Goal: Task Accomplishment & Management: Manage account settings

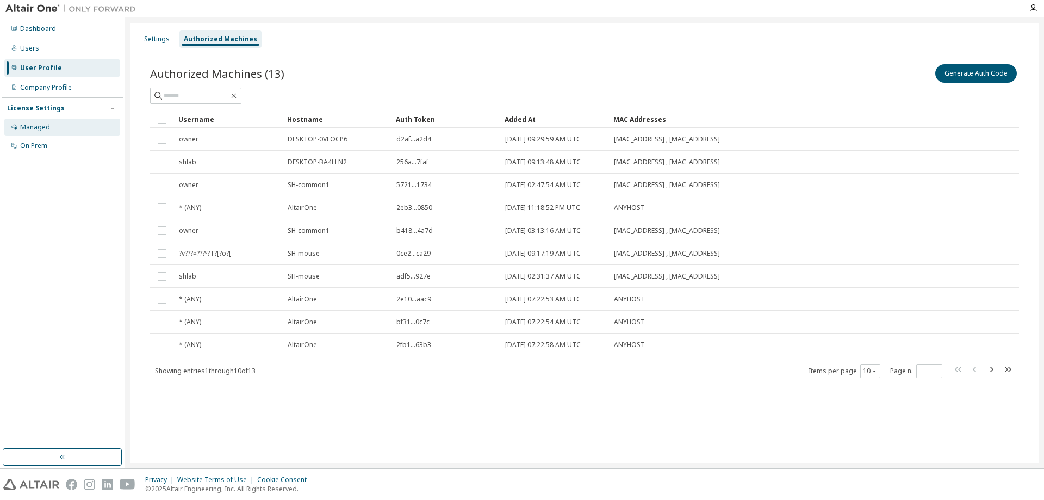
click at [58, 126] on div "Managed" at bounding box center [62, 127] width 116 height 17
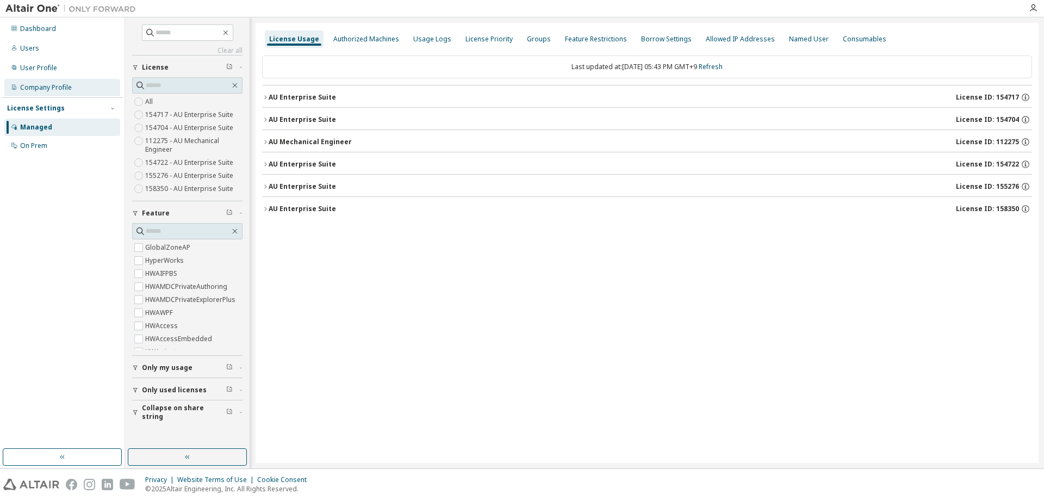
click at [70, 88] on div "Company Profile" at bounding box center [46, 87] width 52 height 9
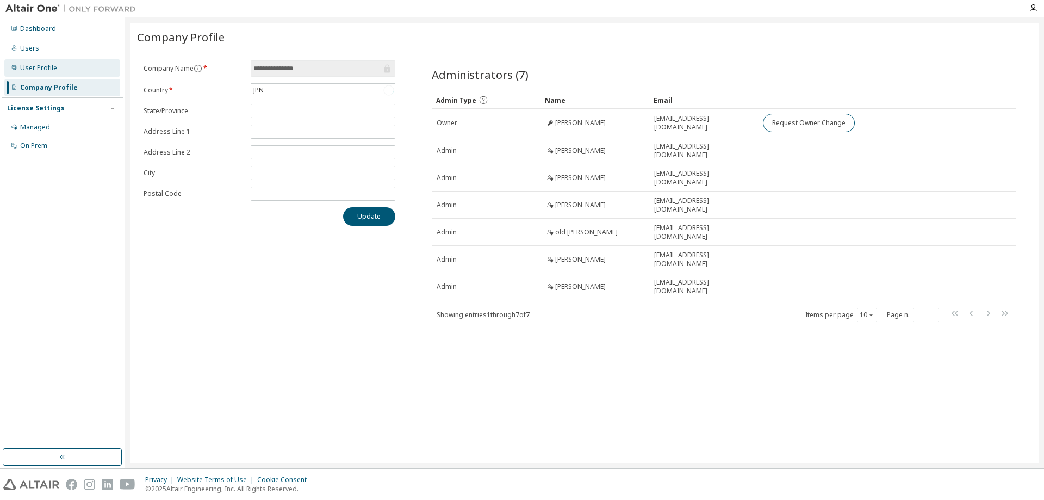
click at [70, 74] on div "User Profile" at bounding box center [62, 67] width 116 height 17
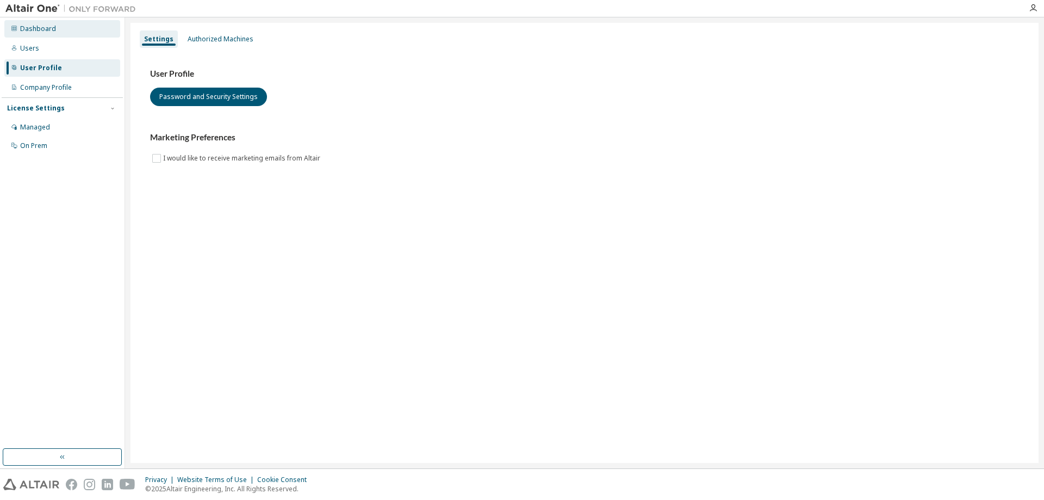
click at [59, 30] on div "Dashboard" at bounding box center [62, 28] width 116 height 17
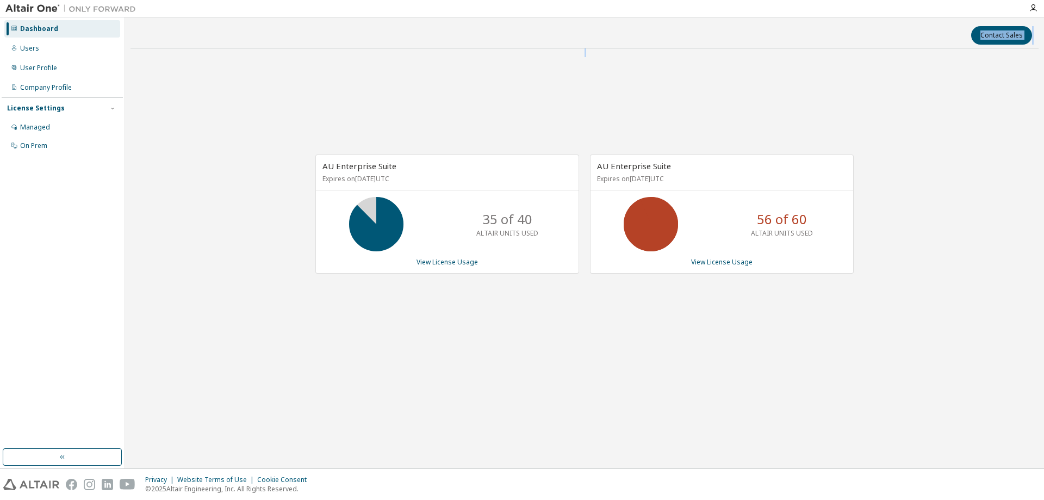
drag, startPoint x: 105, startPoint y: 145, endPoint x: 227, endPoint y: 163, distance: 123.1
click at [190, 164] on div "Dashboard Users User Profile Company Profile License Settings Managed On Prem C…" at bounding box center [522, 242] width 1044 height 451
click at [793, 114] on div "AU Enterprise Suite Expires on November 29, 2025 UTC 35 of 40 ALTAIR UNITS USED…" at bounding box center [584, 219] width 908 height 325
click at [201, 110] on div "AU Enterprise Suite Expires on November 29, 2025 UTC 35 of 40 ALTAIR UNITS USED…" at bounding box center [584, 219] width 908 height 325
click at [1033, 11] on icon "button" at bounding box center [1033, 8] width 9 height 9
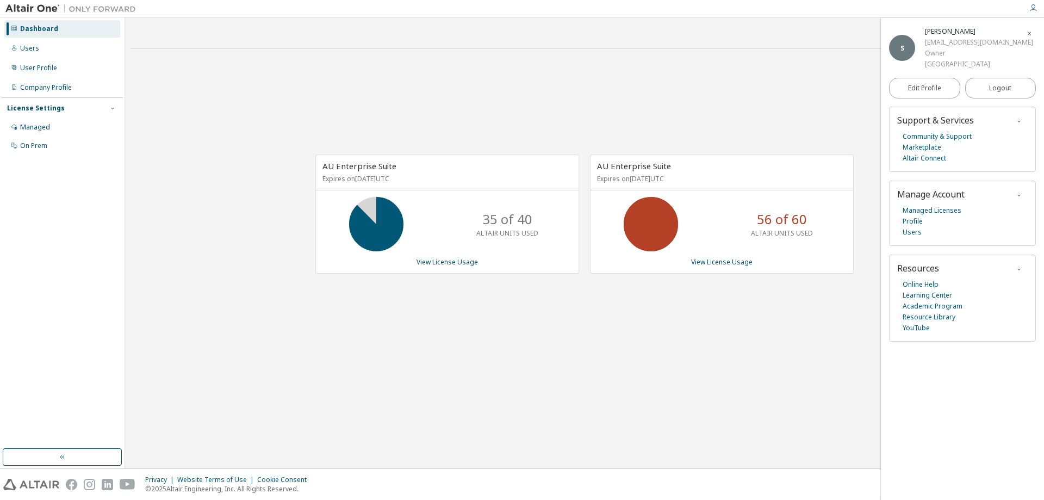
click at [1030, 30] on icon "button" at bounding box center [1029, 33] width 7 height 9
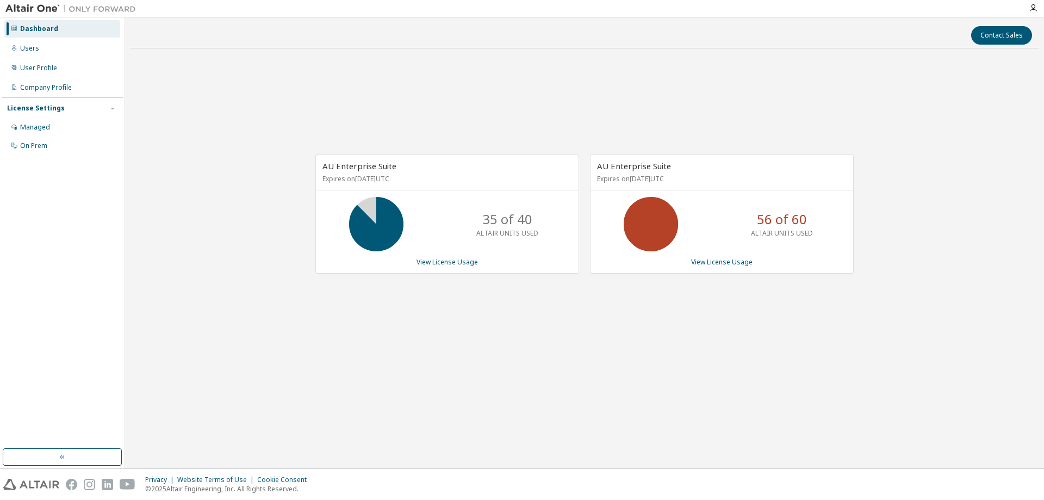
click at [990, 74] on div "AU Enterprise Suite Expires on November 29, 2025 UTC 35 of 40 ALTAIR UNITS USED…" at bounding box center [584, 219] width 908 height 325
drag, startPoint x: 0, startPoint y: 1, endPoint x: 253, endPoint y: 100, distance: 271.8
click at [253, 100] on div "AU Enterprise Suite Expires on November 29, 2025 UTC 35 of 40 ALTAIR UNITS USED…" at bounding box center [584, 219] width 908 height 325
click at [45, 12] on img at bounding box center [73, 8] width 136 height 11
click at [1034, 11] on icon "button" at bounding box center [1033, 8] width 9 height 9
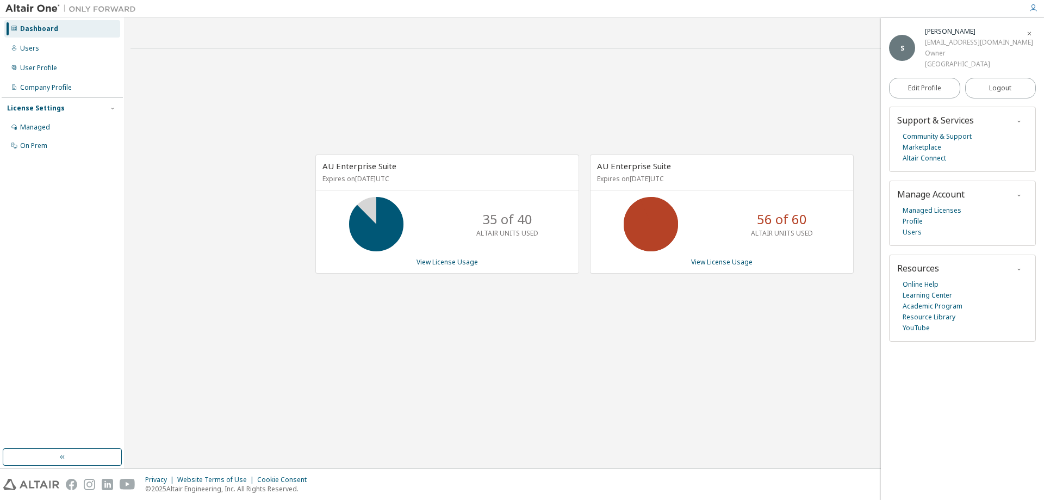
click at [1033, 30] on span "button" at bounding box center [1029, 32] width 11 height 17
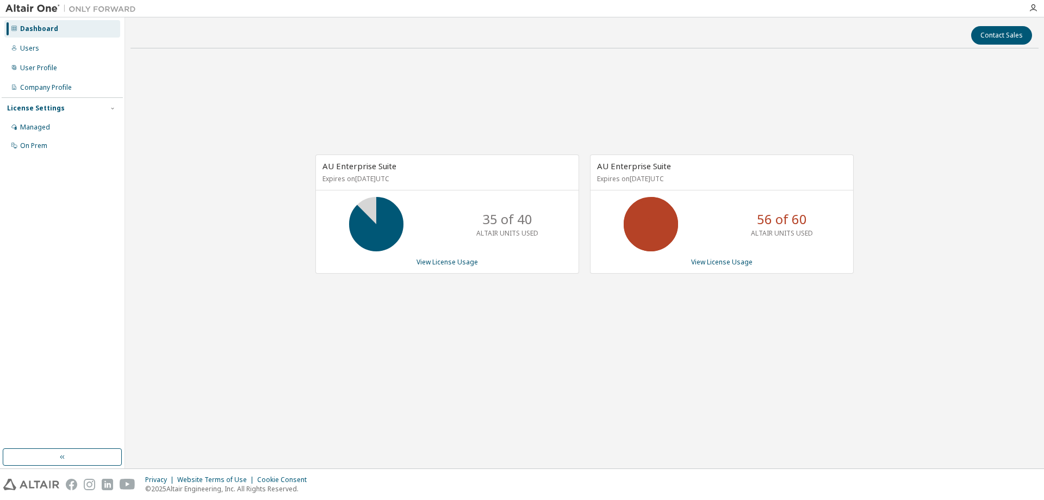
click at [1028, 9] on div at bounding box center [1033, 8] width 22 height 9
click at [1033, 11] on icon "button" at bounding box center [1033, 8] width 9 height 9
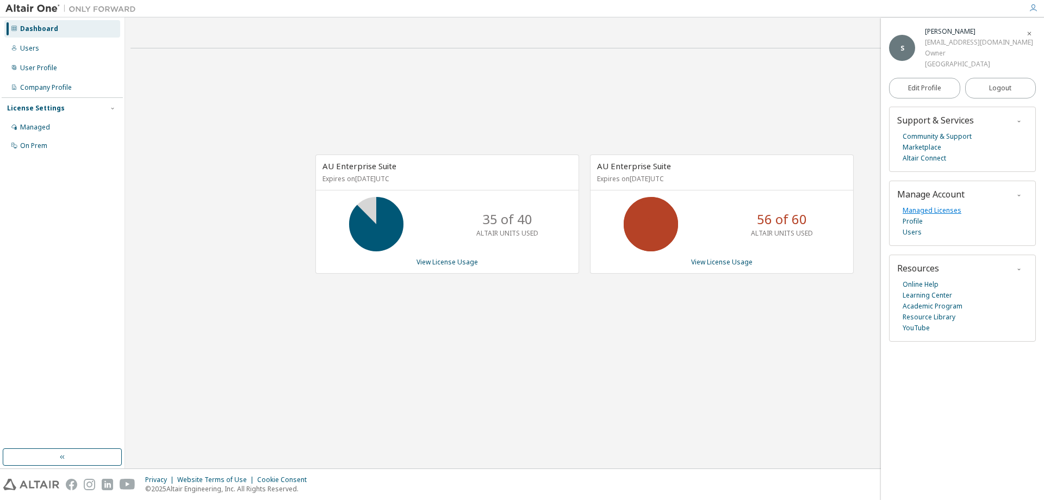
click at [947, 209] on link "Managed Licenses" at bounding box center [932, 210] width 59 height 11
click at [69, 130] on div "Managed" at bounding box center [62, 127] width 116 height 17
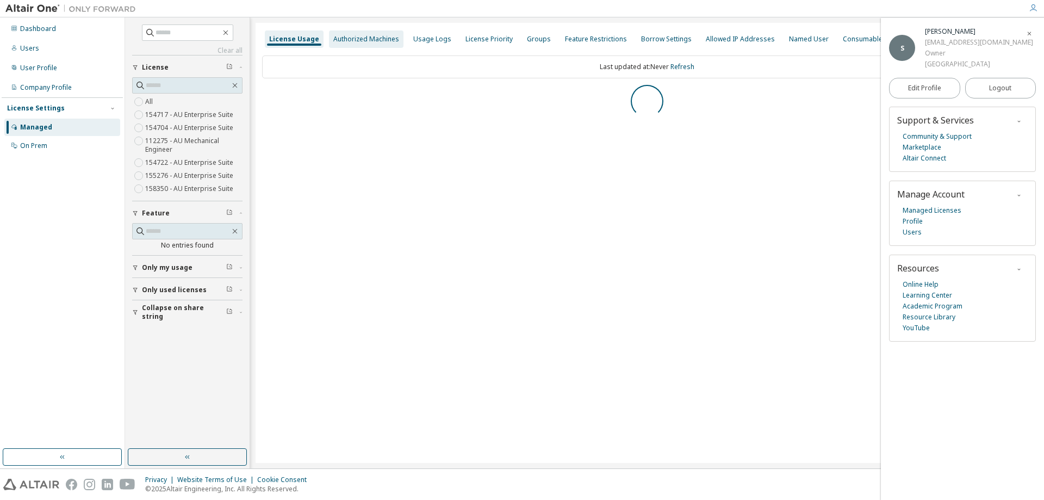
click at [347, 42] on div "Authorized Machines" at bounding box center [366, 39] width 66 height 9
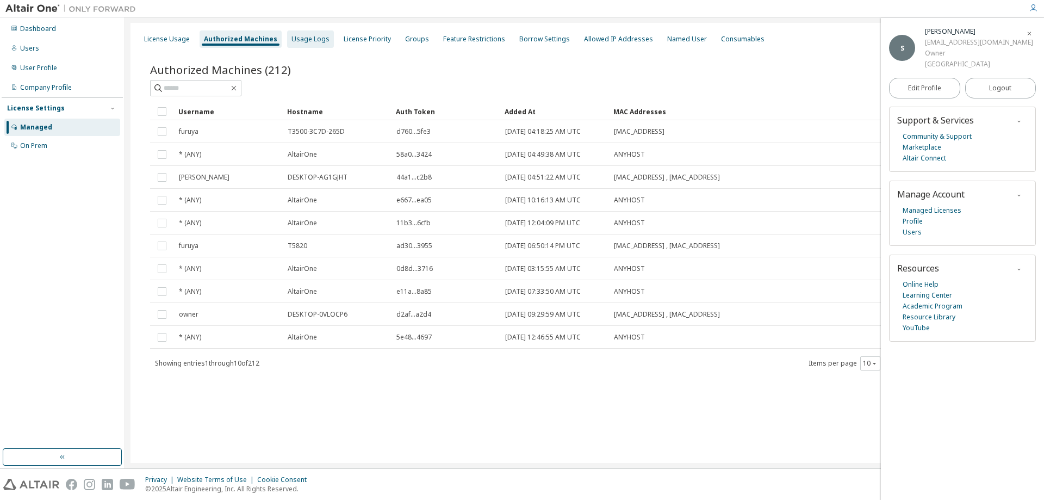
click at [291, 39] on div "Usage Logs" at bounding box center [310, 39] width 38 height 9
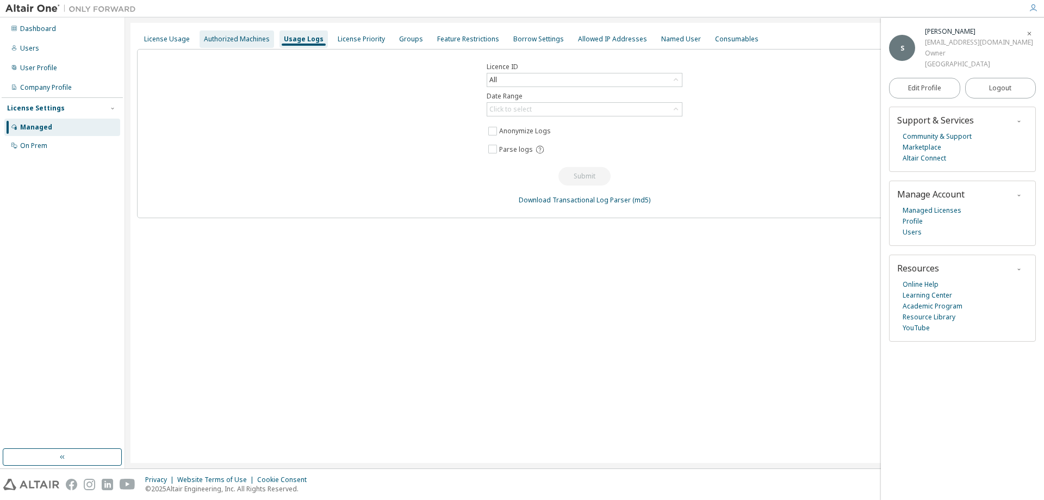
click at [253, 41] on div "Authorized Machines" at bounding box center [237, 39] width 66 height 9
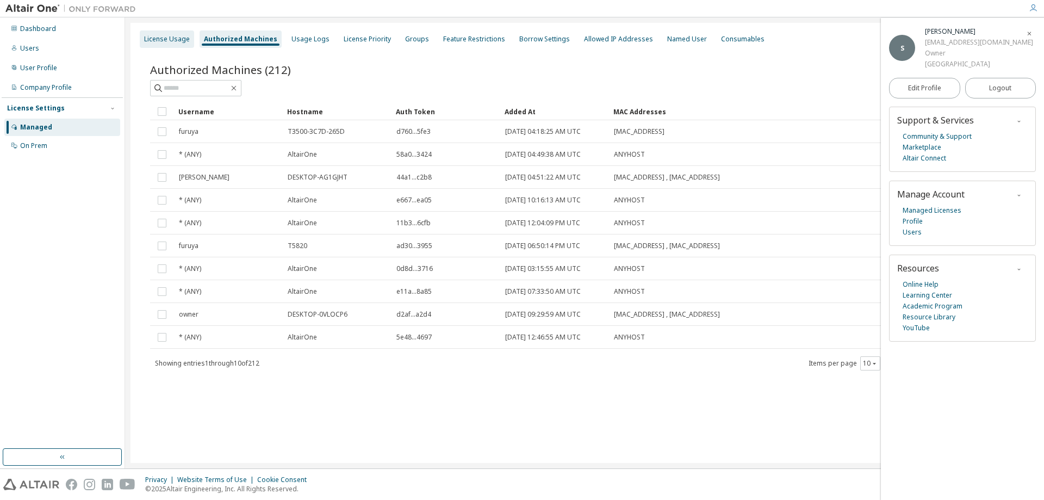
click at [181, 41] on div "License Usage" at bounding box center [167, 39] width 46 height 9
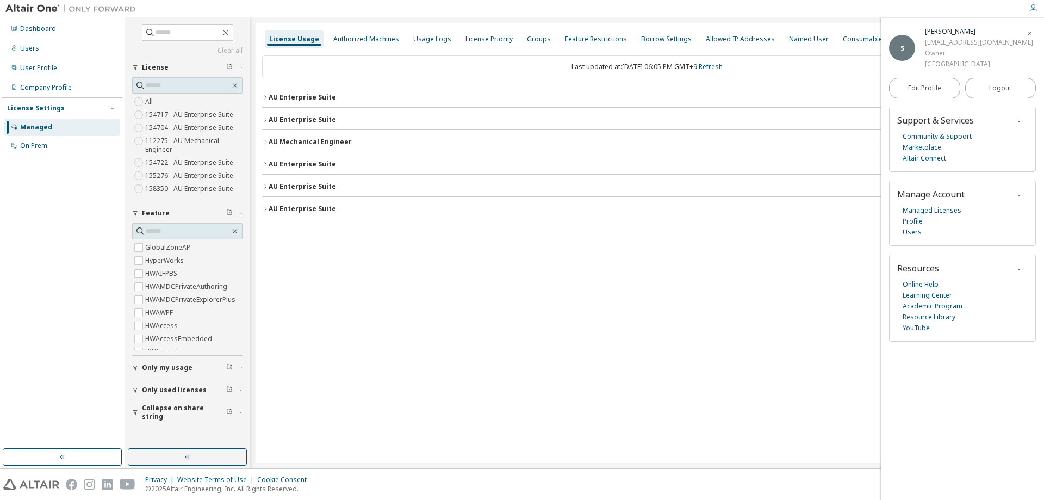
click at [266, 207] on icon "button" at bounding box center [265, 209] width 7 height 7
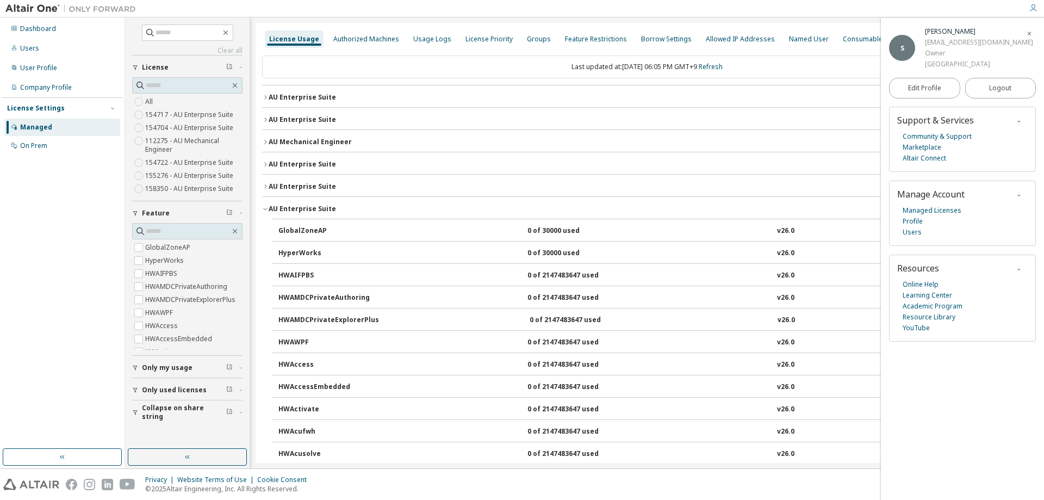
click at [266, 207] on icon "button" at bounding box center [265, 209] width 7 height 7
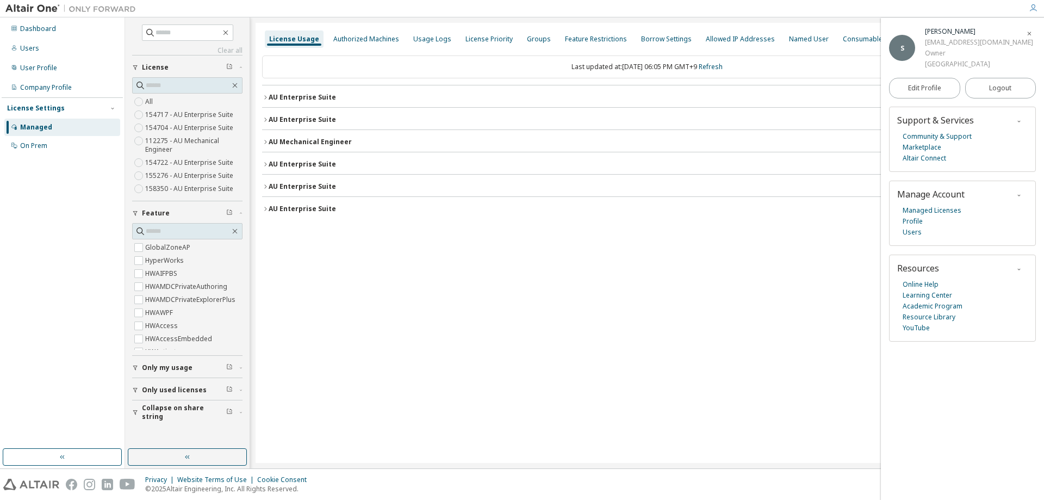
click at [181, 366] on span "Only my usage" at bounding box center [167, 367] width 51 height 9
click at [183, 374] on button "Only my usage" at bounding box center [187, 368] width 110 height 24
click at [182, 384] on button "Only used licenses" at bounding box center [187, 390] width 110 height 24
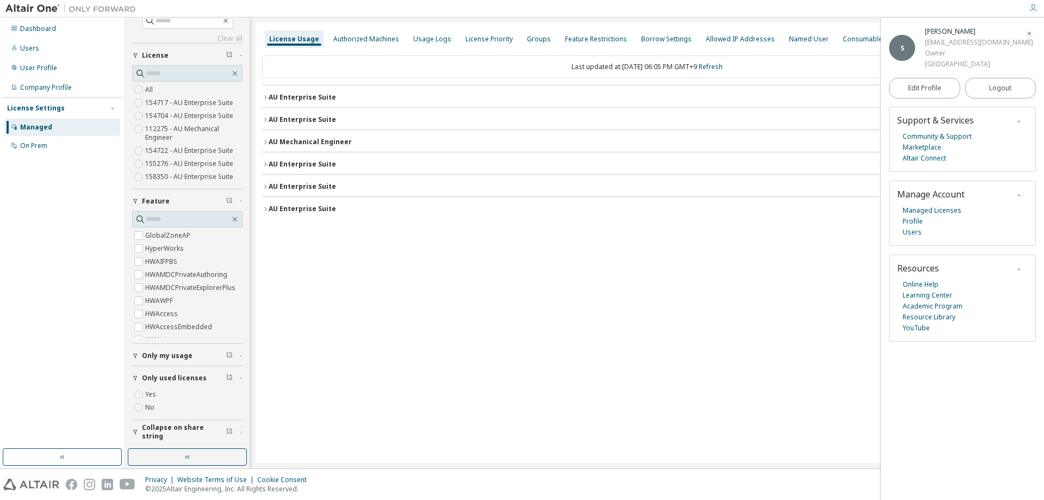
click at [153, 430] on span "Collapse on share string" at bounding box center [184, 431] width 84 height 17
click at [142, 376] on span "Only used licenses" at bounding box center [174, 378] width 65 height 9
click at [141, 357] on div "button" at bounding box center [137, 355] width 10 height 7
click at [139, 399] on div "button" at bounding box center [137, 400] width 10 height 7
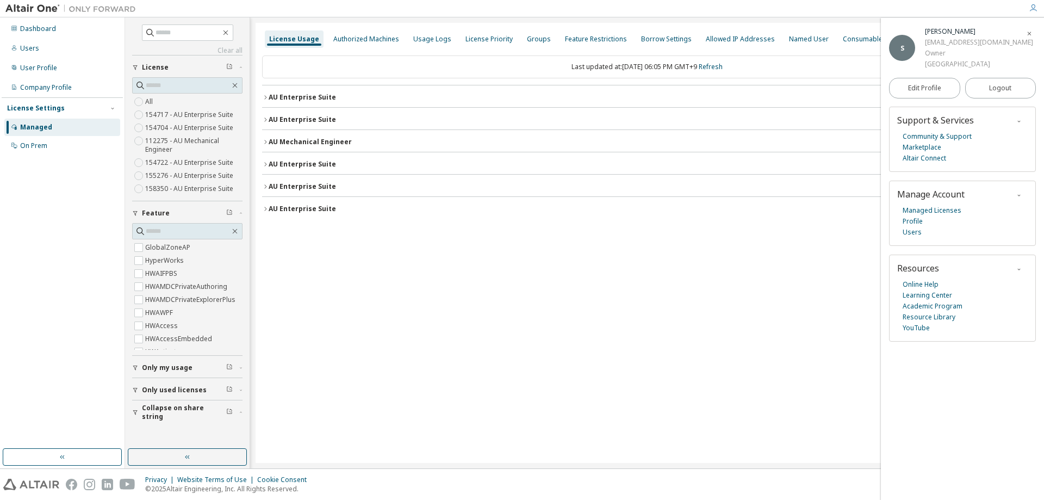
scroll to position [0, 0]
drag, startPoint x: 530, startPoint y: 337, endPoint x: 522, endPoint y: 283, distance: 54.9
click at [534, 332] on div "License Usage Authorized Machines Usage Logs License Priority Groups Feature Re…" at bounding box center [647, 243] width 783 height 440
click at [439, 32] on div "Usage Logs" at bounding box center [432, 38] width 47 height 17
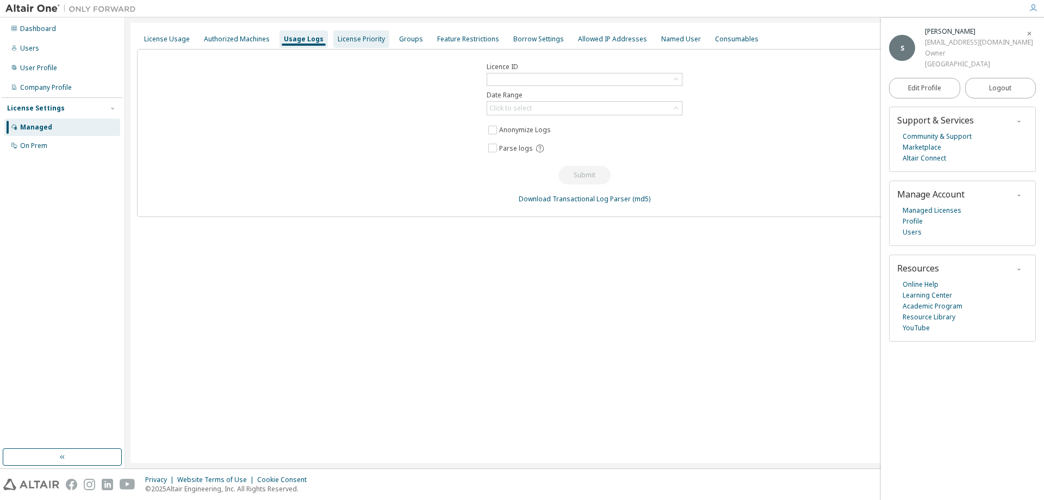
click at [364, 35] on div "License Priority" at bounding box center [361, 39] width 47 height 9
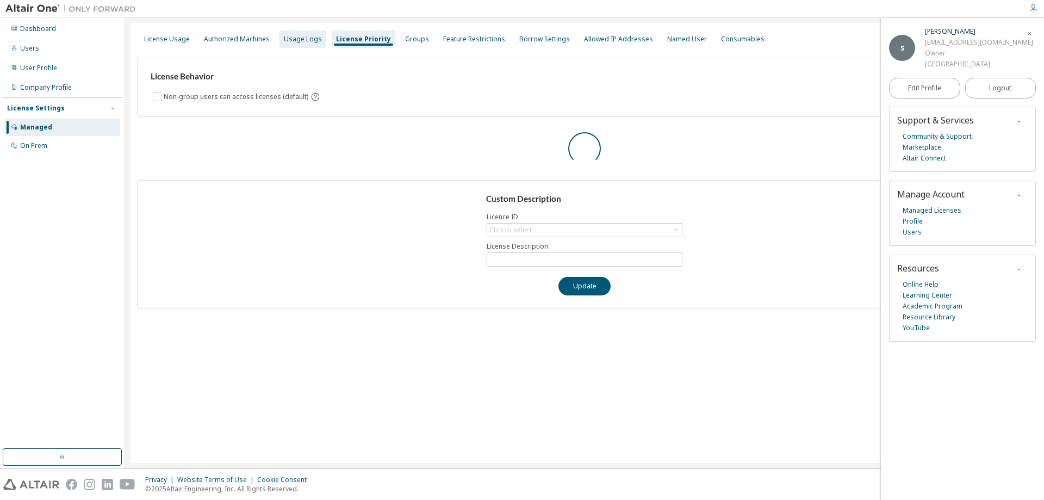
click at [281, 32] on div "Usage Logs" at bounding box center [302, 38] width 47 height 17
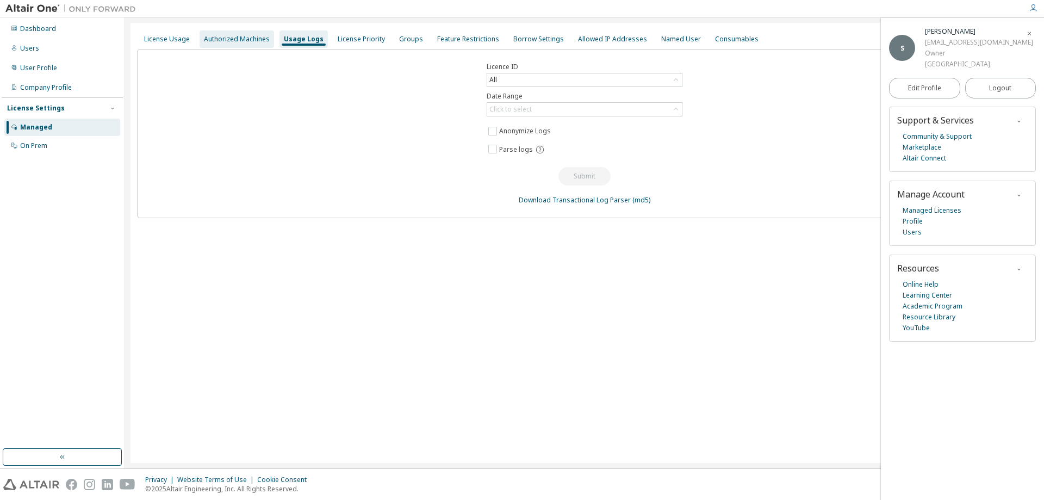
click at [235, 32] on div "Authorized Machines" at bounding box center [237, 38] width 74 height 17
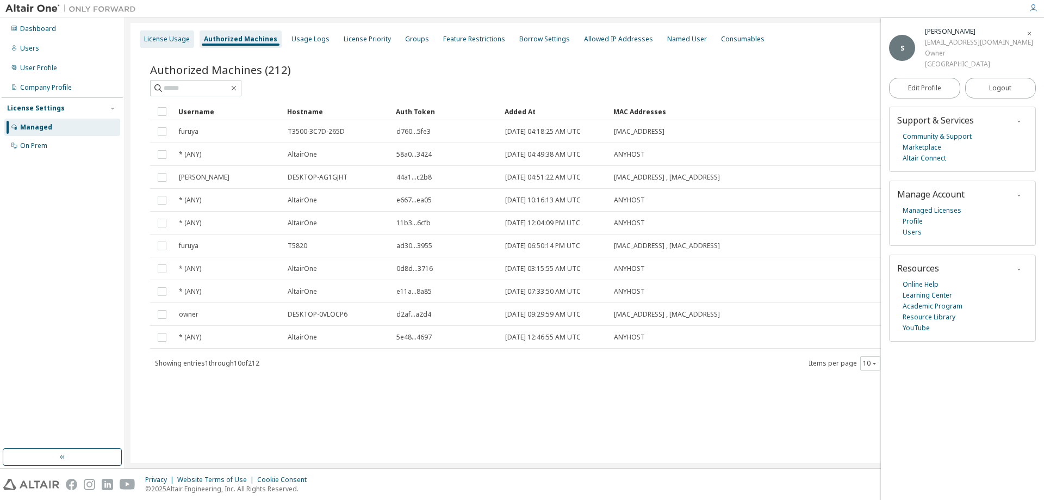
click at [175, 39] on div "License Usage" at bounding box center [167, 39] width 46 height 9
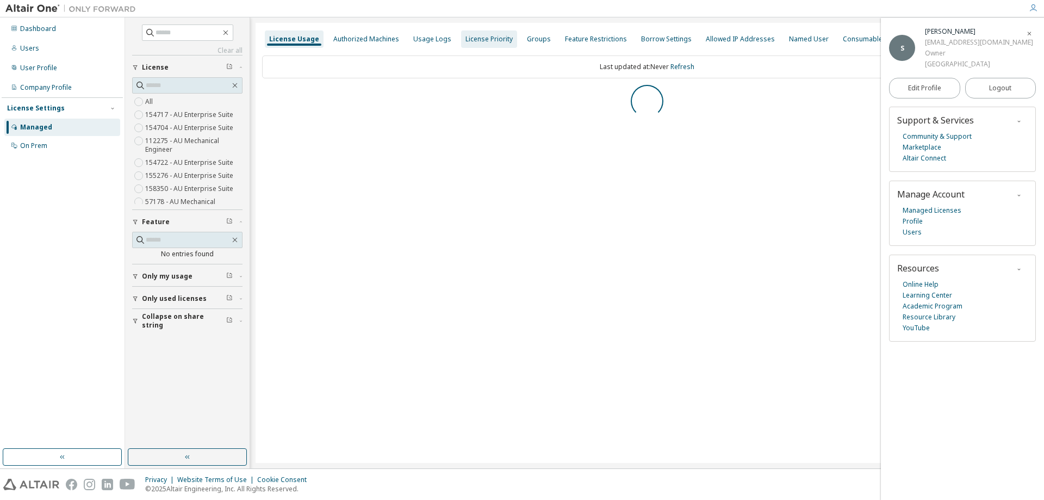
click at [486, 42] on div "License Priority" at bounding box center [488, 39] width 47 height 9
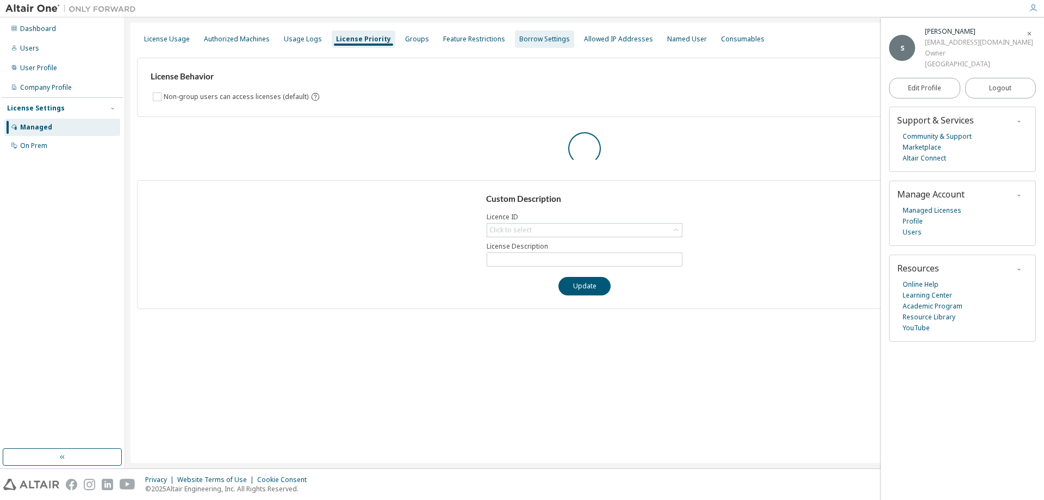
click at [521, 42] on div "Borrow Settings" at bounding box center [544, 39] width 51 height 9
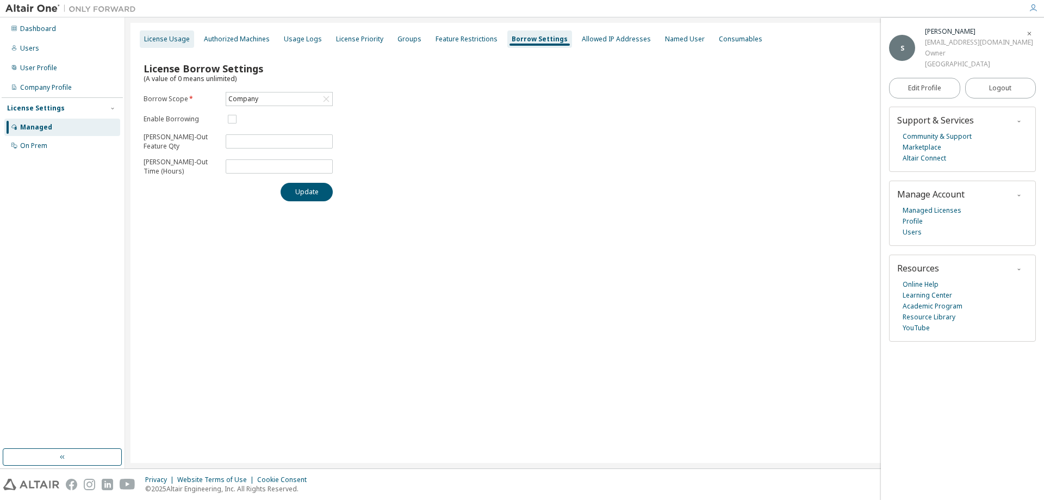
click at [173, 42] on div "License Usage" at bounding box center [167, 39] width 46 height 9
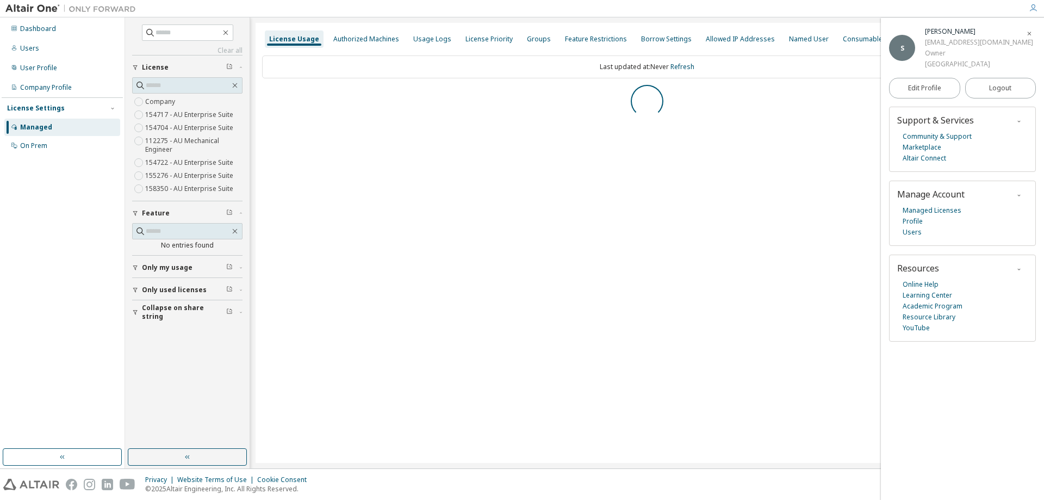
click at [180, 267] on span "Only my usage" at bounding box center [167, 267] width 51 height 9
click at [179, 320] on span "Only used licenses" at bounding box center [174, 321] width 65 height 9
click at [190, 374] on span "Collapse on share string" at bounding box center [184, 374] width 84 height 17
click at [28, 148] on div "On Prem" at bounding box center [33, 145] width 27 height 9
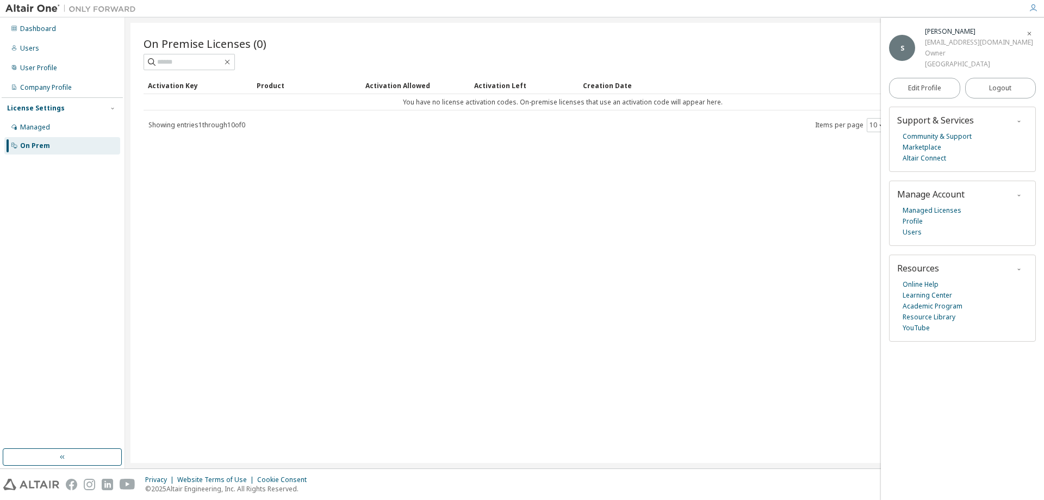
click at [271, 89] on div "Product" at bounding box center [307, 85] width 100 height 17
click at [39, 30] on div "Dashboard" at bounding box center [38, 28] width 36 height 9
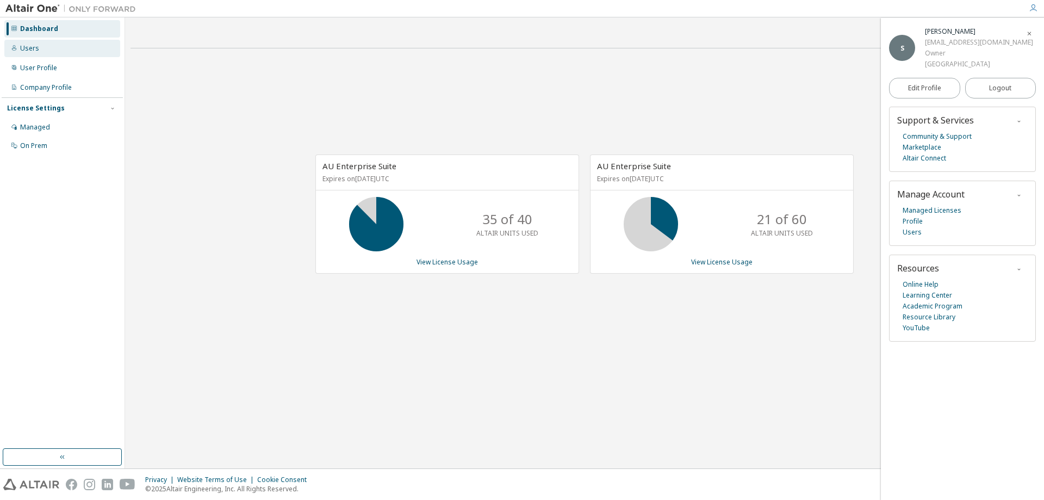
click at [50, 46] on div "Users" at bounding box center [62, 48] width 116 height 17
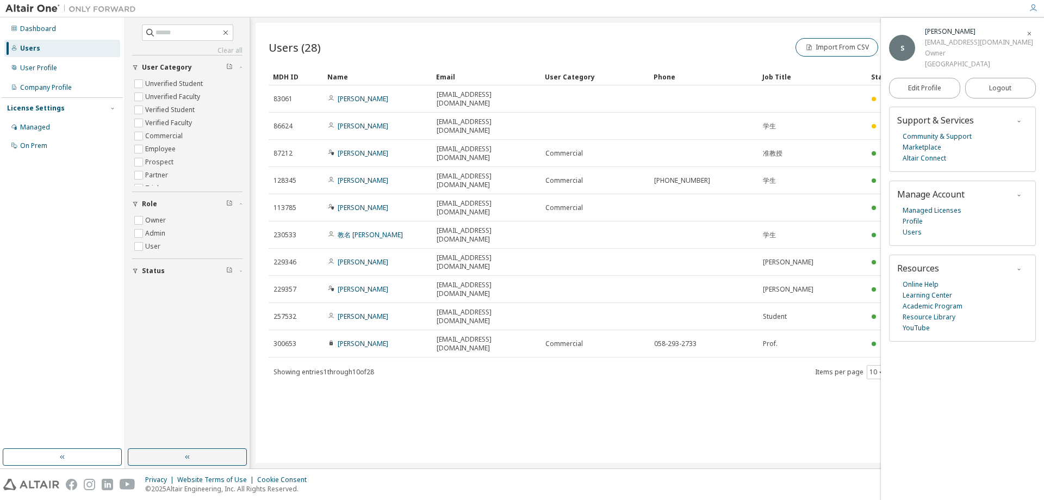
drag, startPoint x: 627, startPoint y: 396, endPoint x: 644, endPoint y: 312, distance: 85.3
click at [478, 358] on div "Users (28) Import From CSV Export To CSV Add User Clear Load Save Save As Field…" at bounding box center [647, 243] width 783 height 440
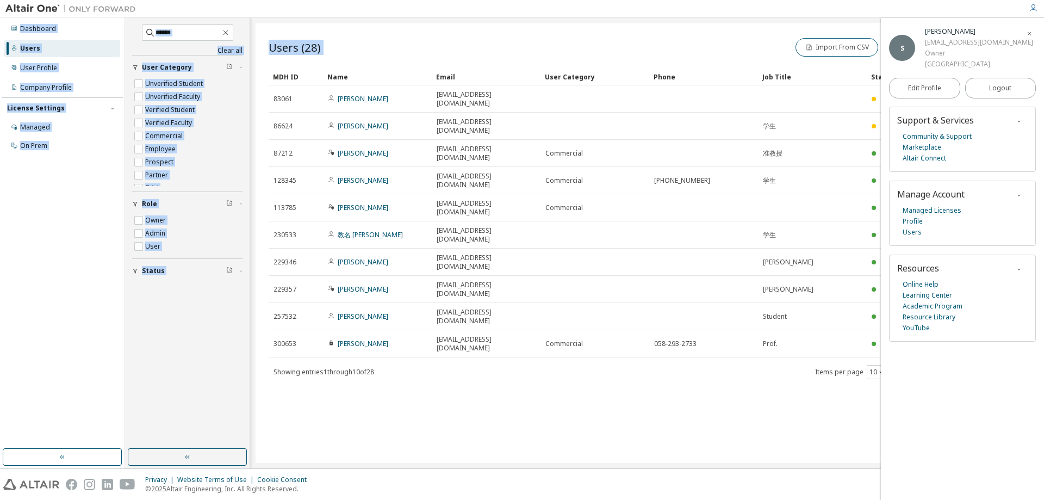
drag, startPoint x: 728, startPoint y: 48, endPoint x: 434, endPoint y: 10, distance: 295.5
click at [434, 10] on div "Dashboard Users User Profile Company Profile License Settings Managed On Prem C…" at bounding box center [522, 250] width 1044 height 500
click at [526, 50] on div "Users (28) Import From CSV Export To CSV Add User" at bounding box center [647, 47] width 757 height 23
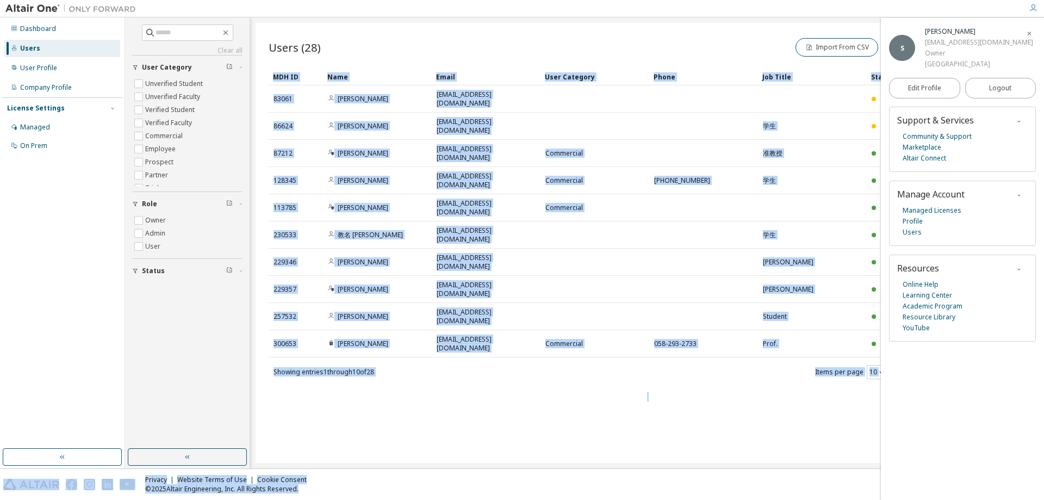
drag, startPoint x: 880, startPoint y: 63, endPoint x: 892, endPoint y: 60, distance: 11.9
click at [892, 60] on body "Dashboard Users User Profile Company Profile License Settings Managed On Prem C…" at bounding box center [522, 250] width 1044 height 500
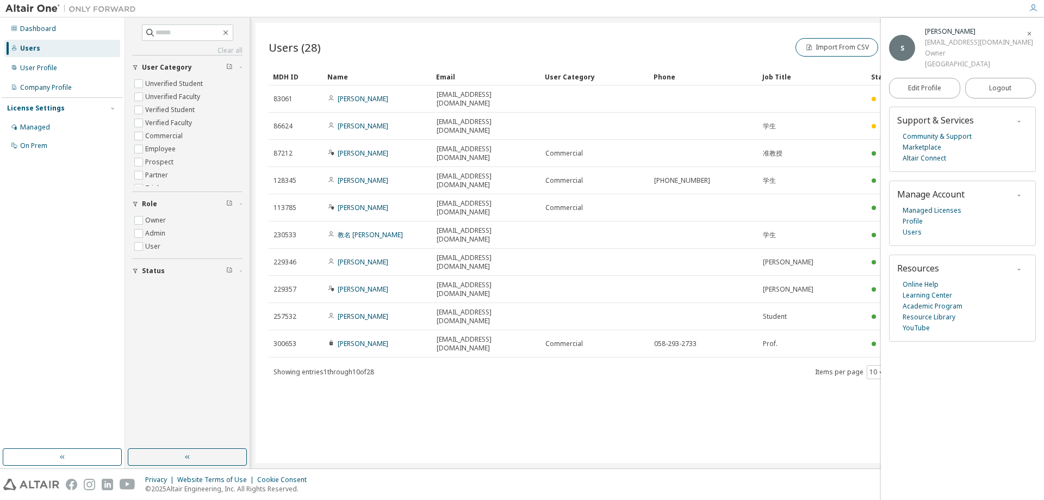
click at [503, 39] on div "Users (28) Import From CSV Export To CSV Add User" at bounding box center [647, 47] width 757 height 23
drag, startPoint x: 503, startPoint y: 461, endPoint x: 506, endPoint y: 452, distance: 9.3
click at [506, 452] on div "Users (28) Import From CSV Export To CSV Add User Clear Load Save Save As Field…" at bounding box center [647, 243] width 783 height 440
drag, startPoint x: 532, startPoint y: 441, endPoint x: 439, endPoint y: 428, distance: 94.4
click at [439, 430] on div "Users (28) Import From CSV Export To CSV Add User Clear Load Save Save As Field…" at bounding box center [647, 243] width 783 height 440
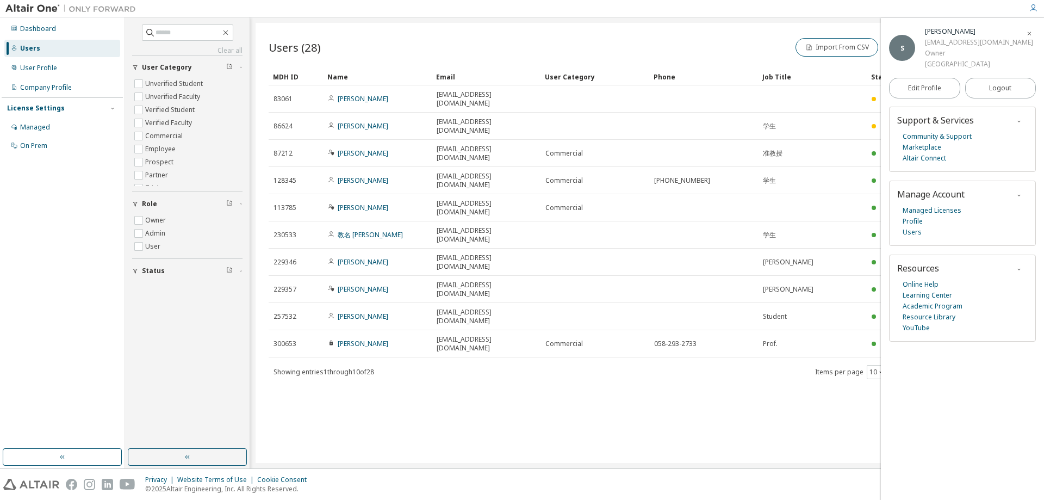
drag, startPoint x: 359, startPoint y: 365, endPoint x: 346, endPoint y: 346, distance: 22.6
click at [349, 355] on div "Users (28) Import From CSV Export To CSV Add User Clear Load Save Save As Field…" at bounding box center [647, 243] width 783 height 440
drag, startPoint x: 248, startPoint y: 171, endPoint x: 240, endPoint y: 171, distance: 7.6
click at [240, 171] on div "Clear all Status Role Owner Admin User User Category Unverified Student Unverif…" at bounding box center [187, 242] width 125 height 451
click at [306, 56] on div "Users (28) Import From CSV Export To CSV Add User" at bounding box center [647, 47] width 757 height 23
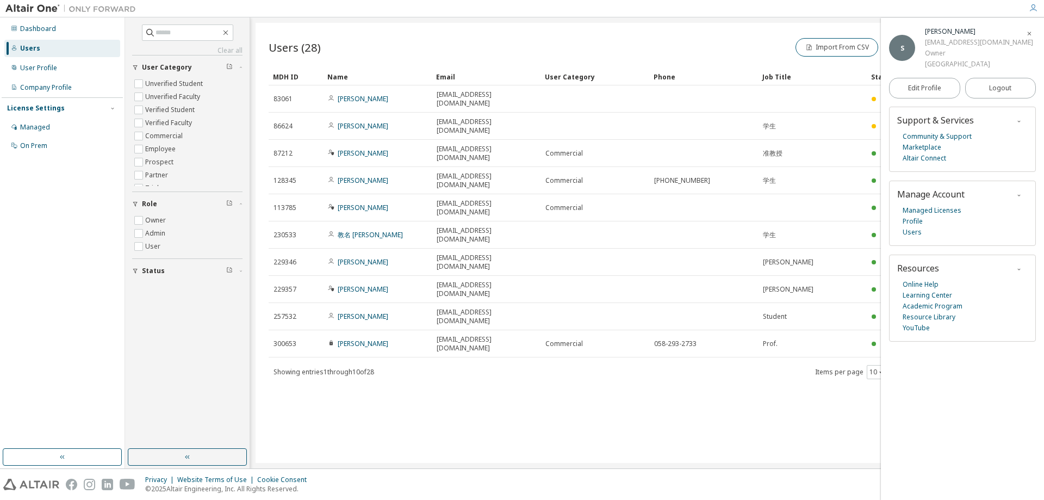
click at [306, 53] on span "Users (28)" at bounding box center [295, 47] width 52 height 15
drag, startPoint x: 306, startPoint y: 53, endPoint x: 312, endPoint y: 71, distance: 19.1
click at [312, 71] on div "Users (28) Import From CSV Export To CSV Add User Clear Load Save Save As Field…" at bounding box center [647, 208] width 757 height 344
click at [312, 71] on div "MDH ID" at bounding box center [296, 76] width 46 height 17
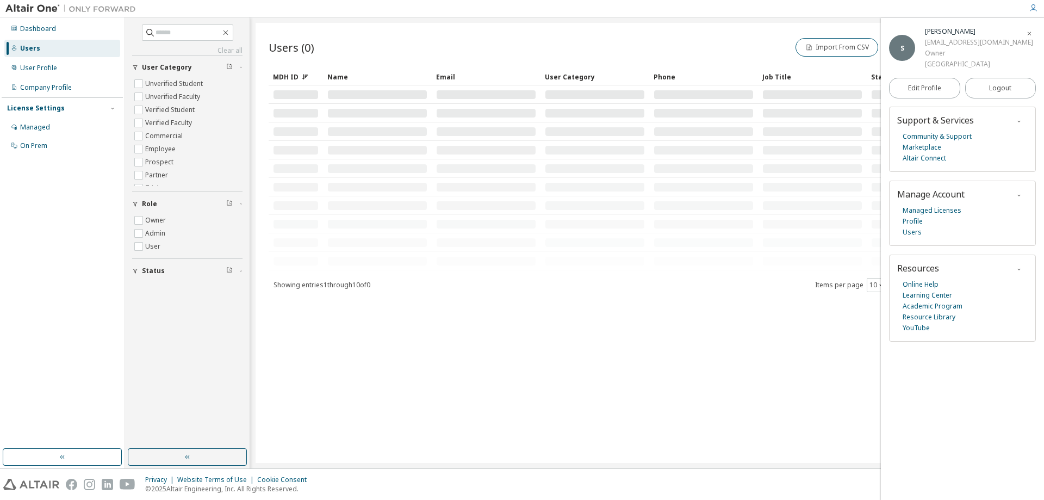
click at [310, 56] on div "Users (0) Import From CSV Export To CSV Add User" at bounding box center [647, 47] width 757 height 23
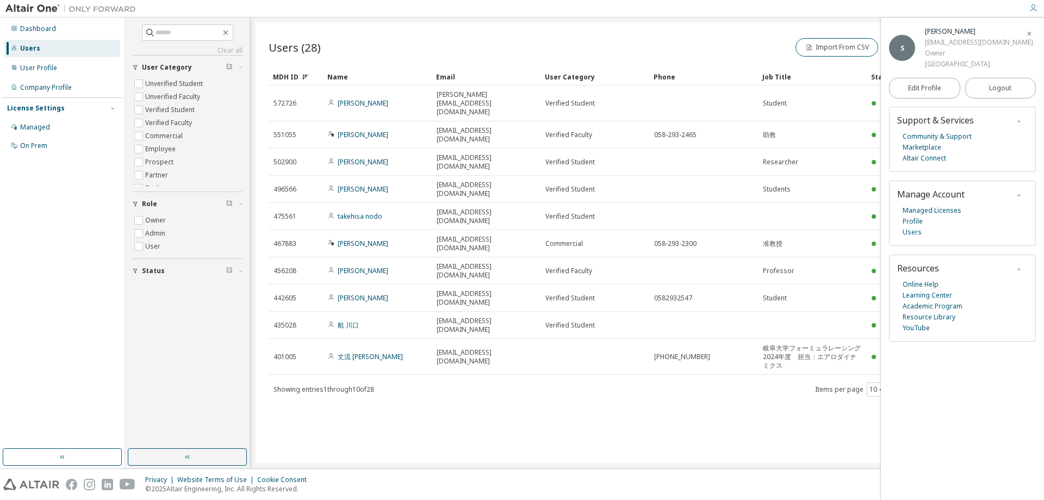
click at [306, 55] on div "Users (28) Import From CSV Export To CSV Add User" at bounding box center [647, 47] width 757 height 23
click at [281, 55] on div "Users (28) Import From CSV Export To CSV Add User" at bounding box center [647, 47] width 757 height 23
click at [300, 72] on div "MDH ID" at bounding box center [296, 76] width 46 height 17
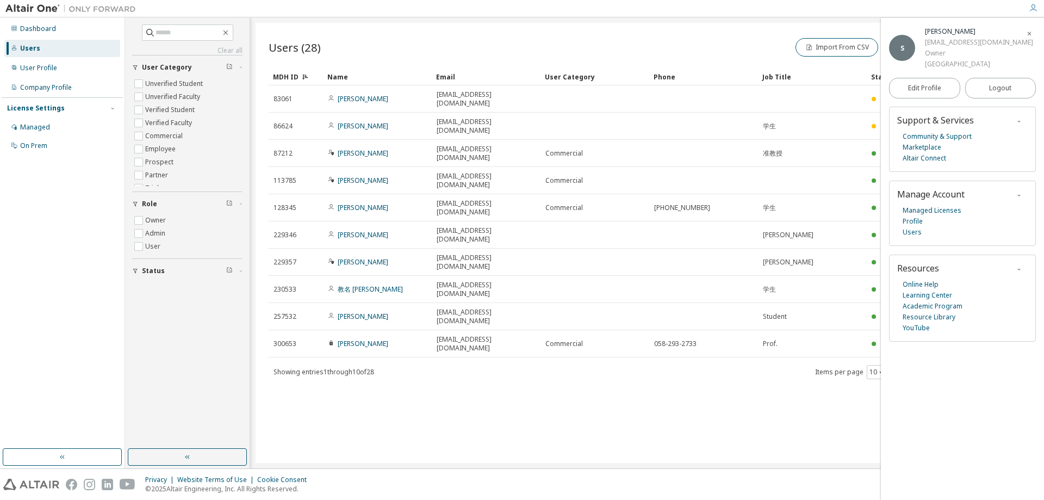
click at [300, 74] on div "MDH ID" at bounding box center [296, 76] width 46 height 17
click at [74, 70] on div "User Profile" at bounding box center [62, 67] width 116 height 17
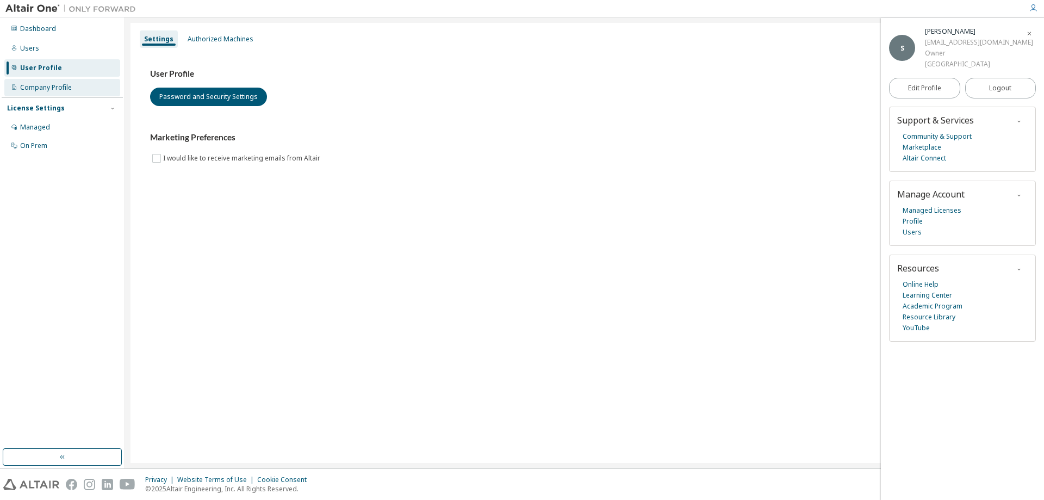
click at [62, 88] on div "Company Profile" at bounding box center [46, 87] width 52 height 9
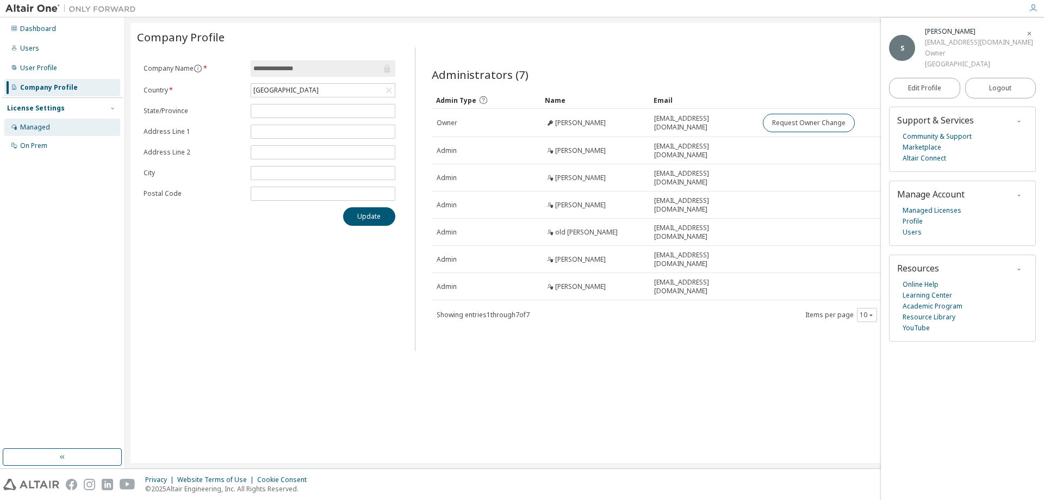
click at [54, 119] on div "Managed" at bounding box center [62, 127] width 116 height 17
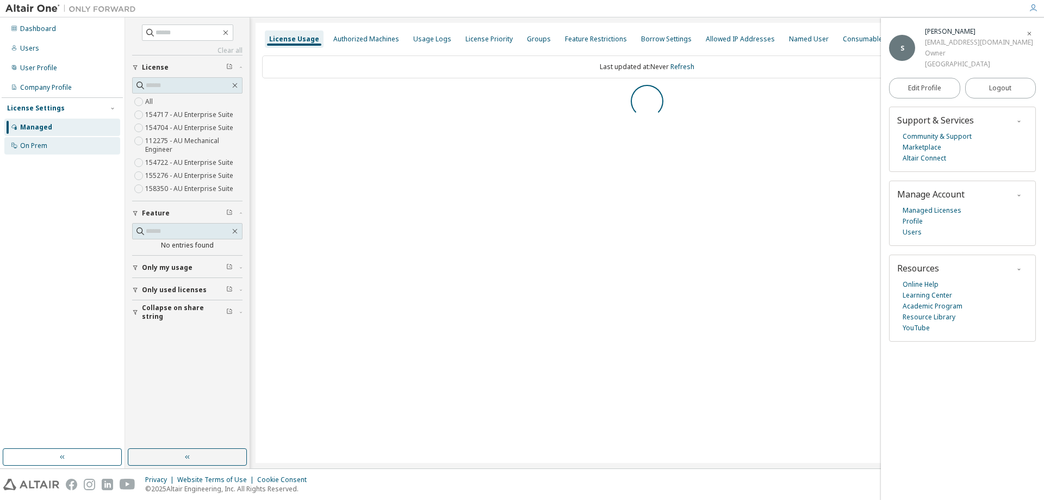
click at [57, 147] on div "On Prem" at bounding box center [62, 145] width 116 height 17
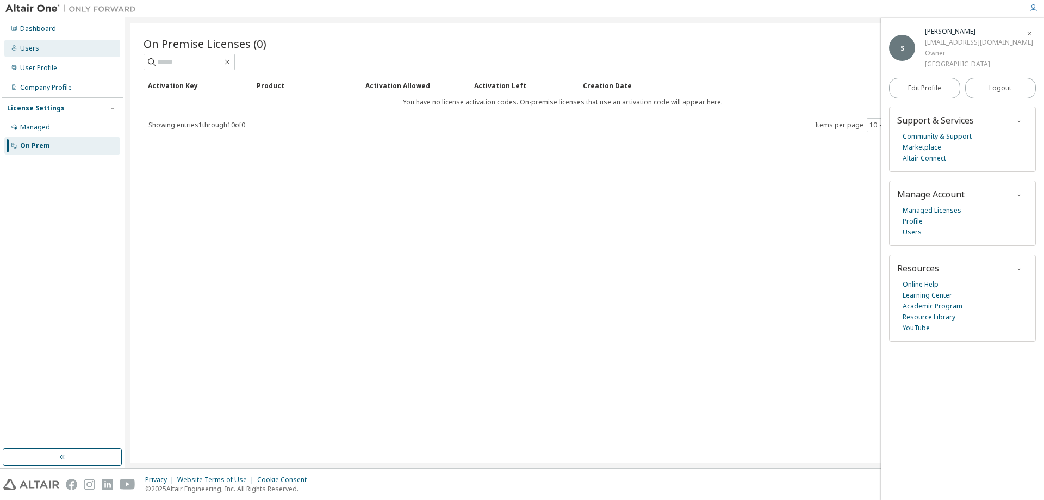
click at [45, 49] on div "Users" at bounding box center [62, 48] width 116 height 17
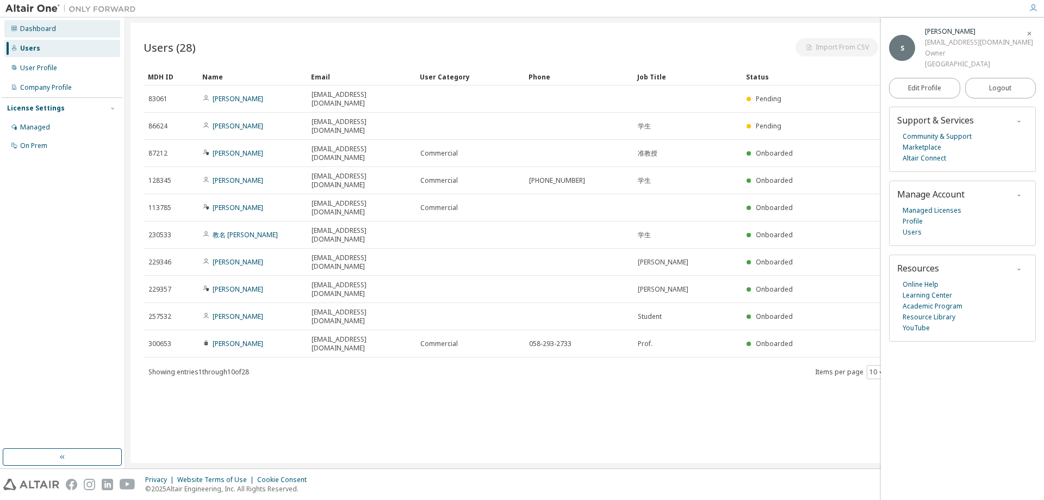
click at [54, 24] on div "Dashboard" at bounding box center [38, 28] width 36 height 9
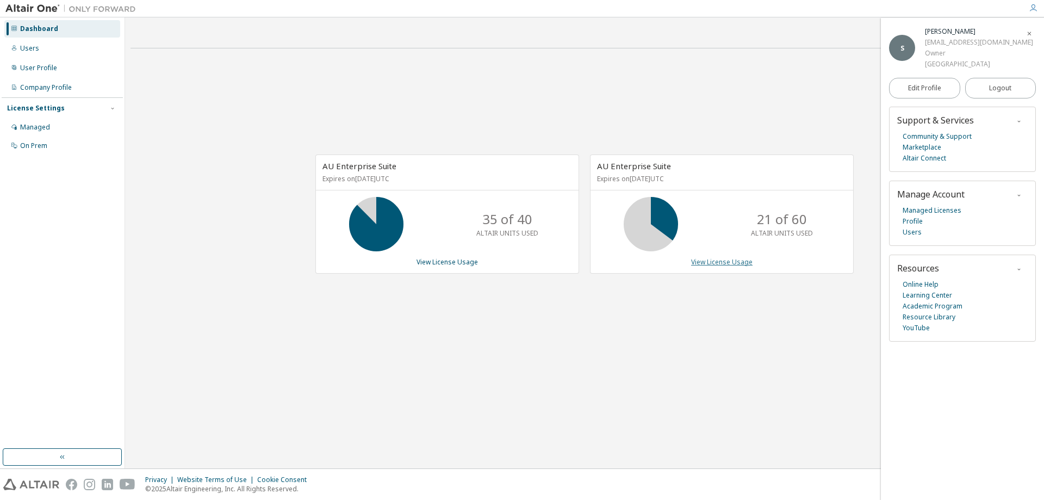
click at [722, 265] on link "View License Usage" at bounding box center [721, 261] width 61 height 9
click at [76, 110] on div "License Settings" at bounding box center [62, 108] width 110 height 10
click at [82, 104] on div "License Settings" at bounding box center [62, 108] width 110 height 10
click at [85, 122] on div "Managed" at bounding box center [62, 127] width 116 height 17
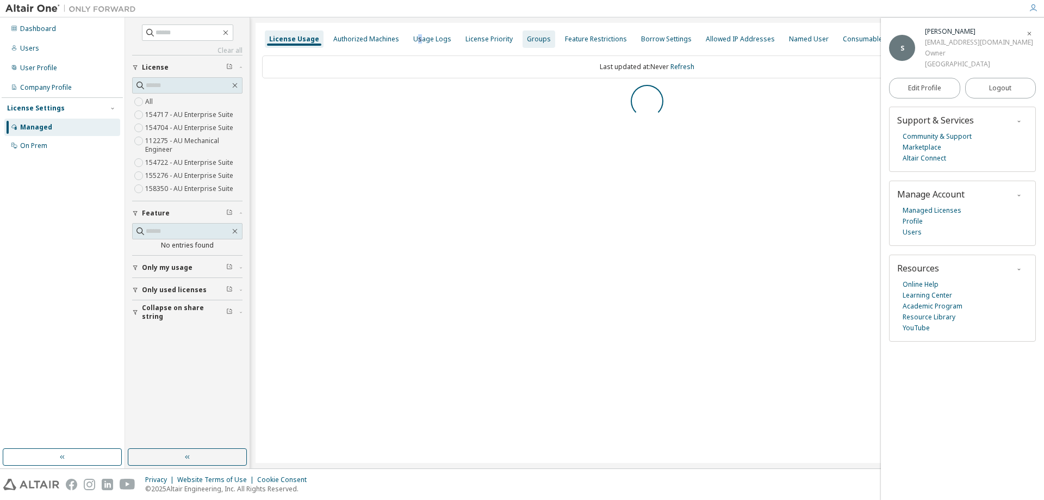
click at [415, 39] on div "Usage Logs" at bounding box center [432, 39] width 38 height 9
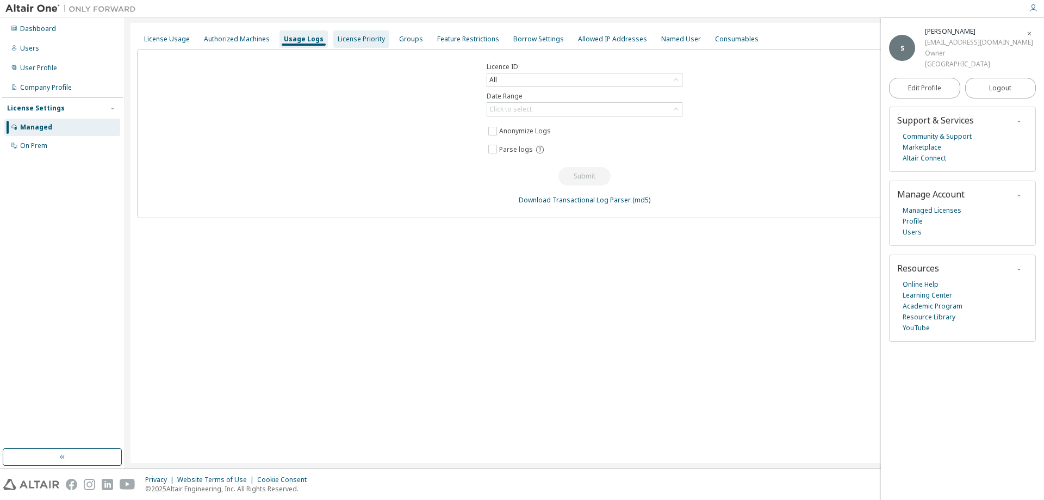
click at [360, 38] on div "License Priority" at bounding box center [361, 39] width 47 height 9
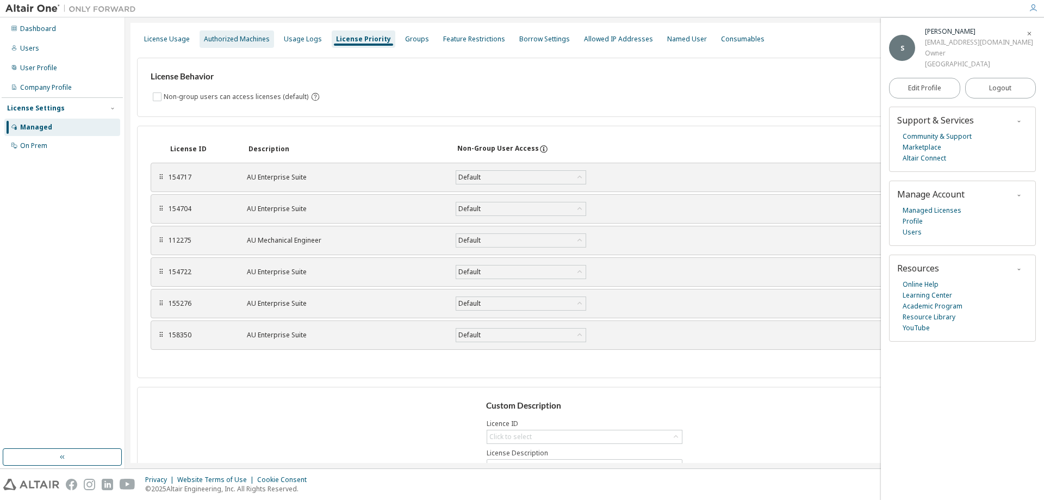
click at [239, 47] on div "Authorized Machines" at bounding box center [237, 38] width 74 height 17
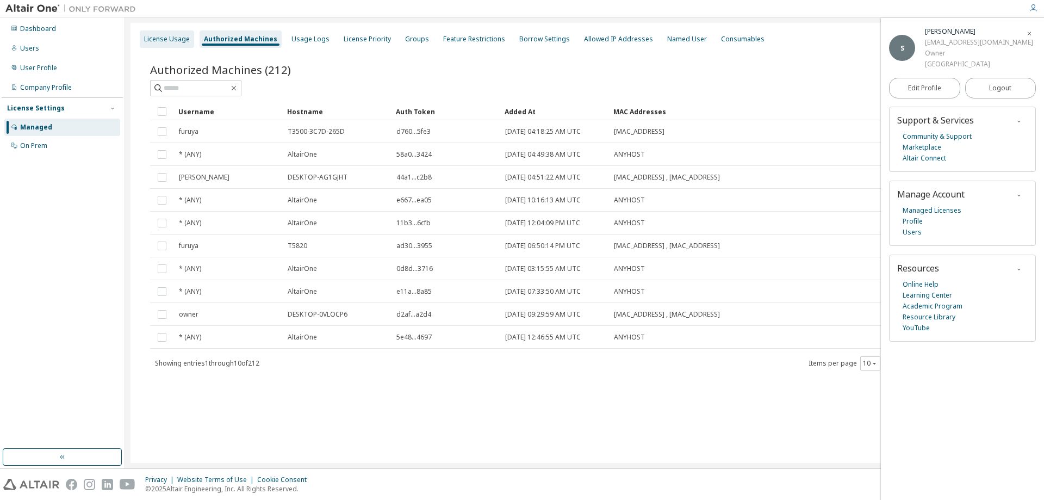
click at [163, 40] on div "License Usage" at bounding box center [167, 39] width 46 height 9
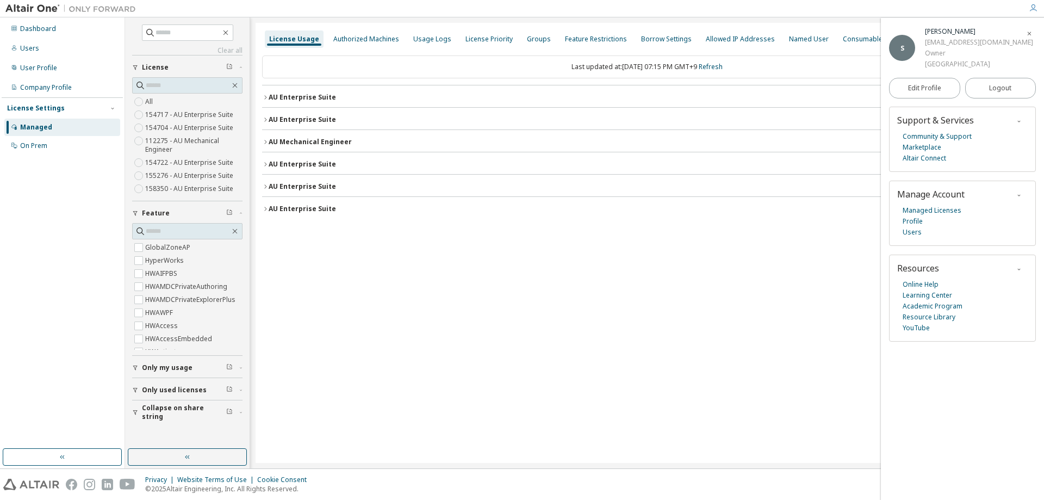
click at [299, 101] on div "AU Enterprise Suite" at bounding box center [302, 97] width 67 height 9
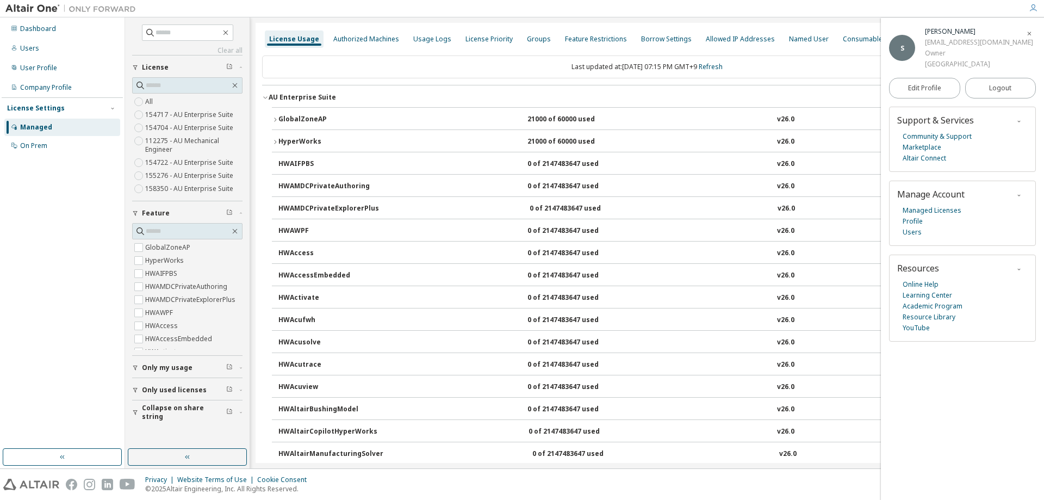
click at [283, 97] on div "AU Enterprise Suite" at bounding box center [302, 97] width 67 height 9
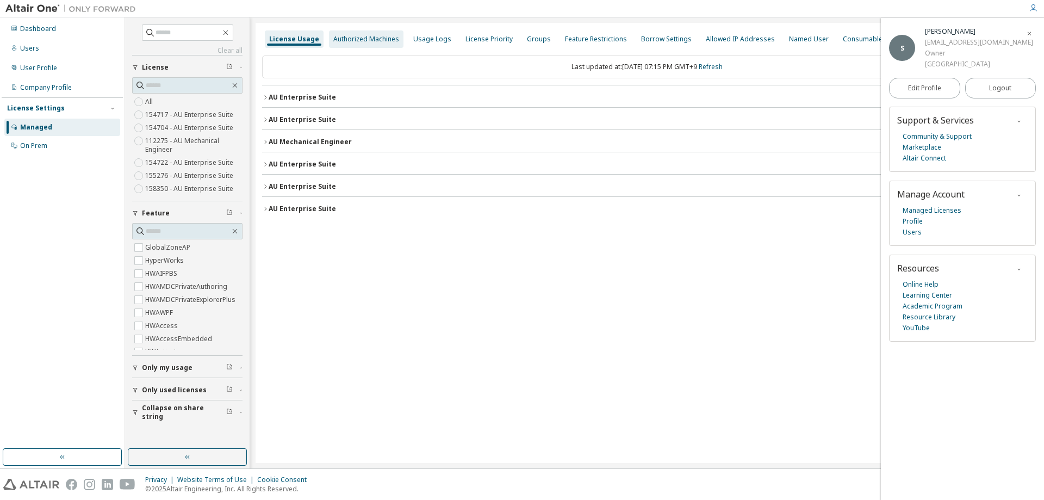
click at [340, 40] on div "Authorized Machines" at bounding box center [366, 39] width 66 height 9
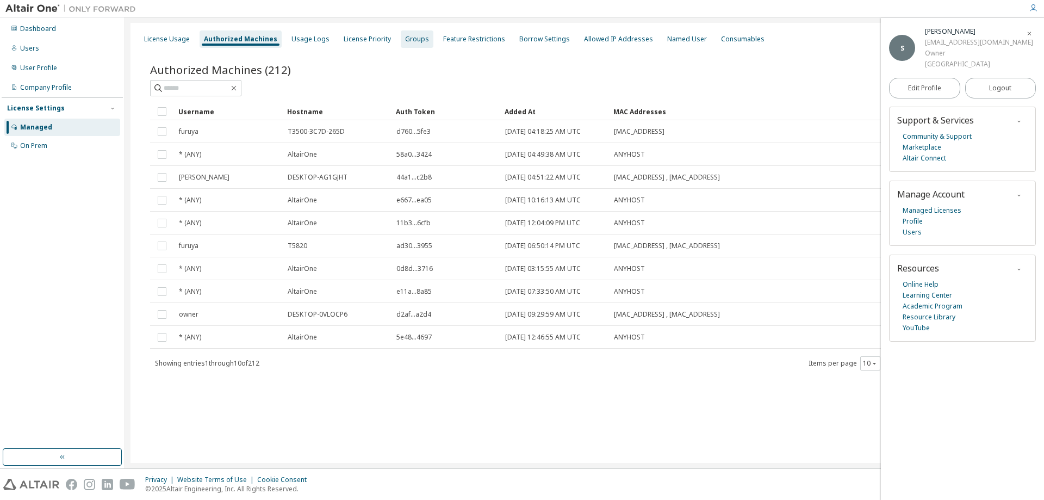
click at [419, 34] on div "Groups" at bounding box center [417, 38] width 33 height 17
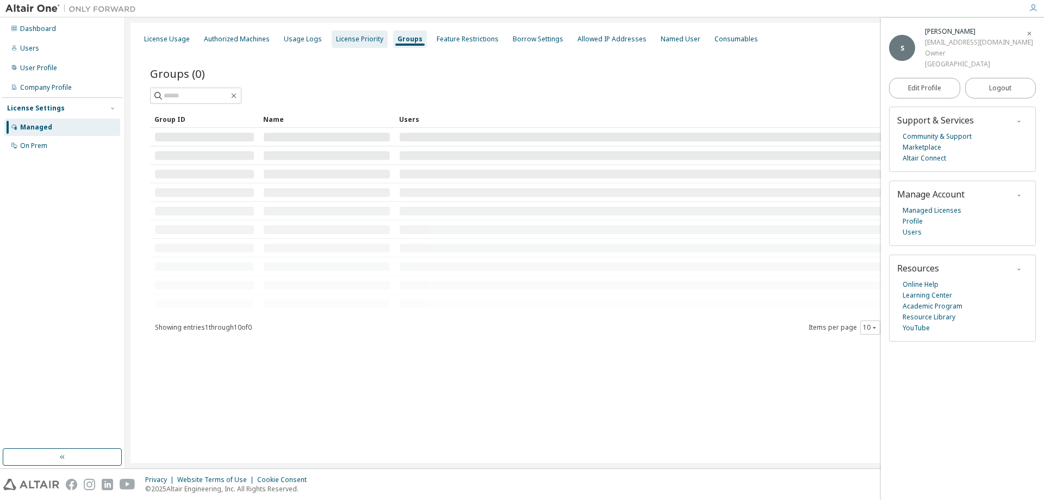
click at [363, 41] on div "License Priority" at bounding box center [359, 39] width 47 height 9
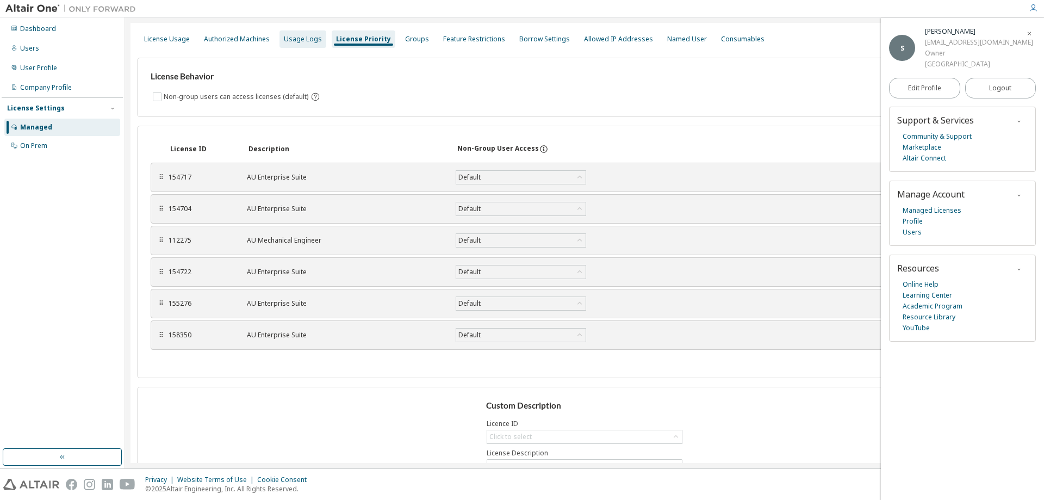
click at [304, 41] on div "Usage Logs" at bounding box center [303, 39] width 38 height 9
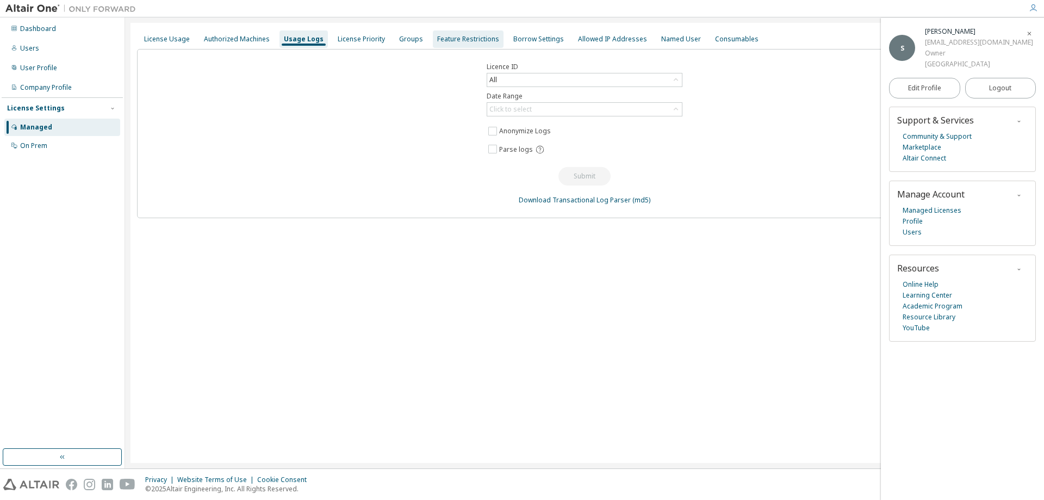
click at [461, 42] on div "Feature Restrictions" at bounding box center [468, 39] width 62 height 9
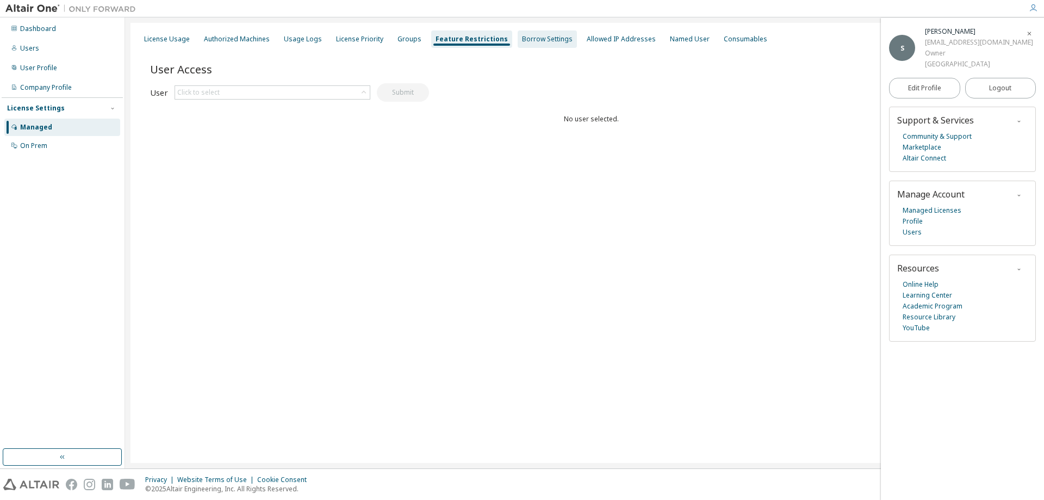
click at [522, 35] on div "Borrow Settings" at bounding box center [547, 39] width 51 height 9
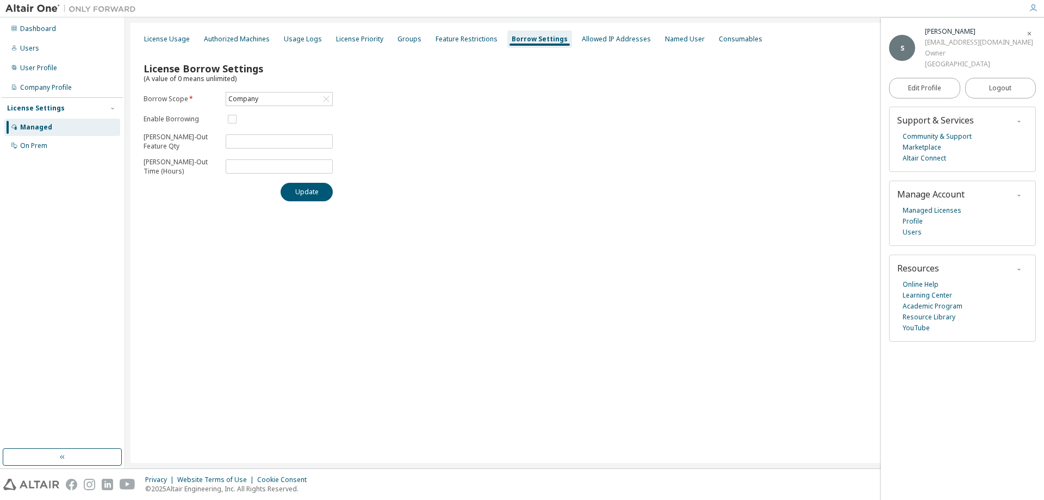
click at [357, 21] on div "License Usage Authorized Machines Usage Logs License Priority Groups Feature Re…" at bounding box center [584, 242] width 919 height 451
click at [351, 32] on div "License Priority" at bounding box center [360, 38] width 56 height 17
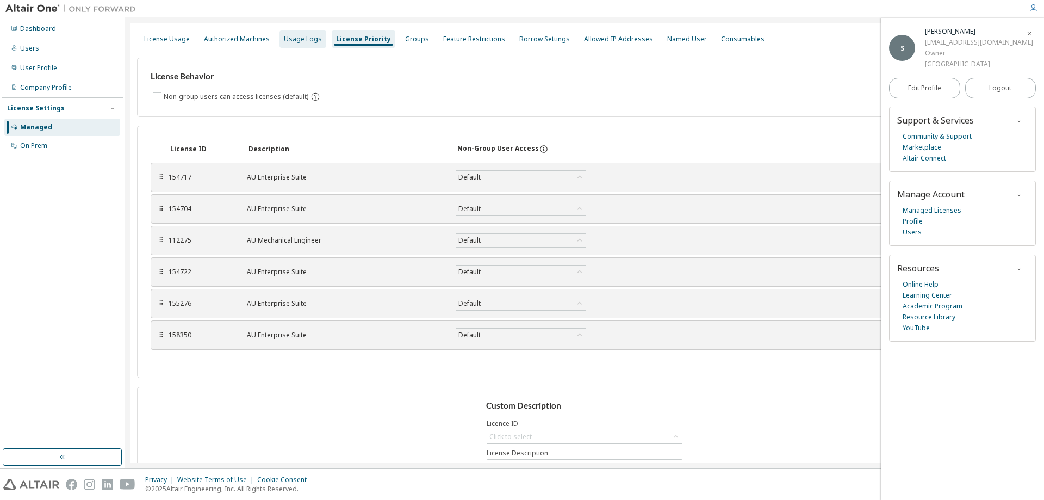
click at [295, 40] on div "Usage Logs" at bounding box center [303, 39] width 38 height 9
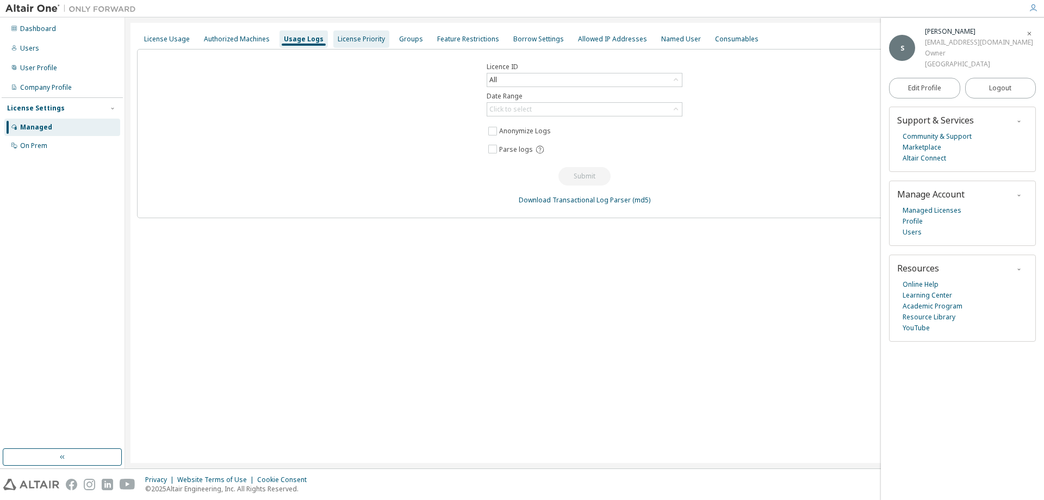
click at [381, 36] on div "License Priority" at bounding box center [361, 38] width 56 height 17
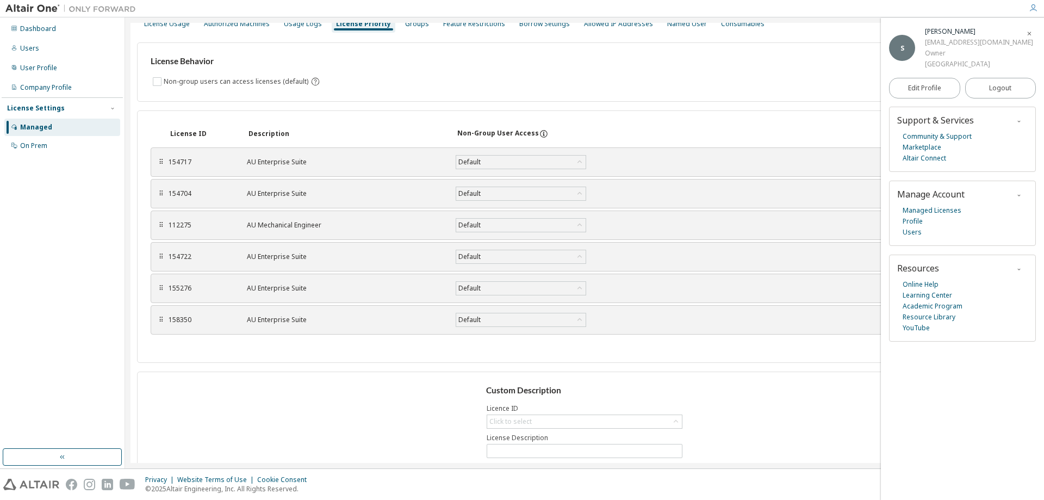
scroll to position [59, 0]
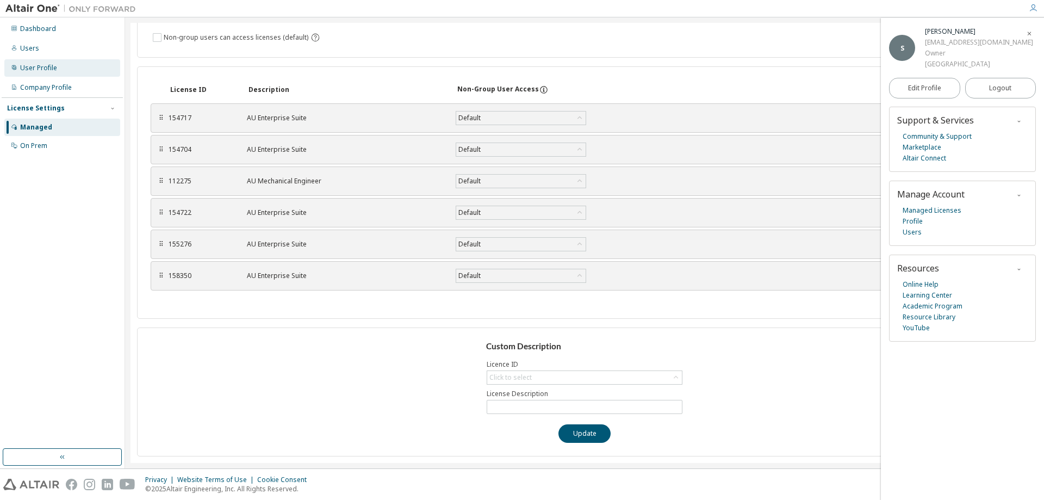
click at [43, 60] on div "User Profile" at bounding box center [62, 67] width 116 height 17
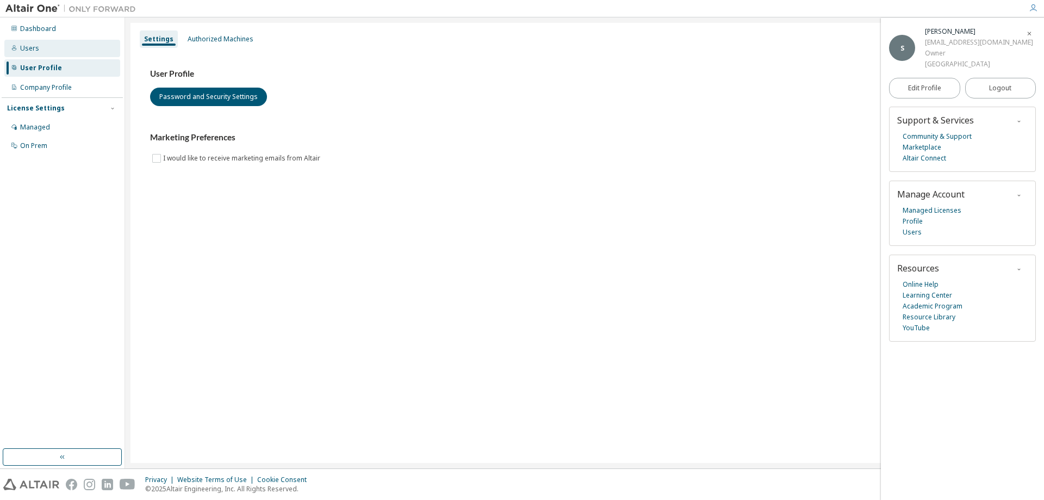
click at [46, 49] on div "Users" at bounding box center [62, 48] width 116 height 17
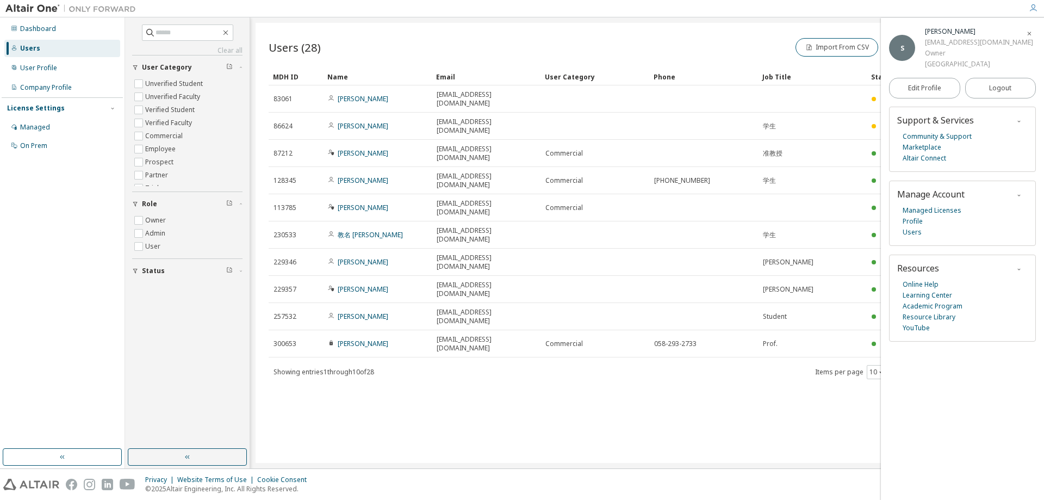
drag, startPoint x: 369, startPoint y: 417, endPoint x: 351, endPoint y: 353, distance: 66.2
click at [352, 414] on div "Users (28) Import From CSV Export To CSV Add User Clear Load Save Save As Field…" at bounding box center [647, 243] width 783 height 440
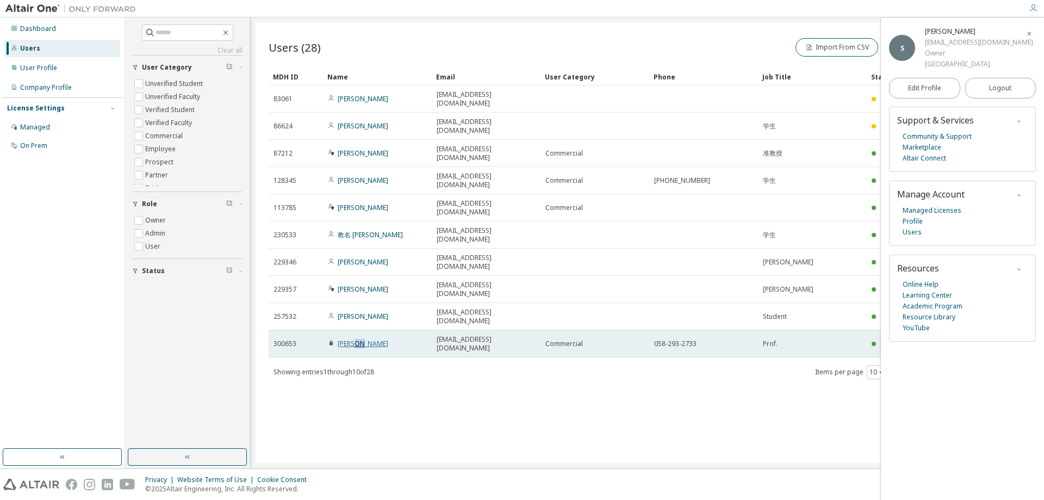
click at [355, 339] on link "Shintaro Hisatake" at bounding box center [363, 343] width 51 height 9
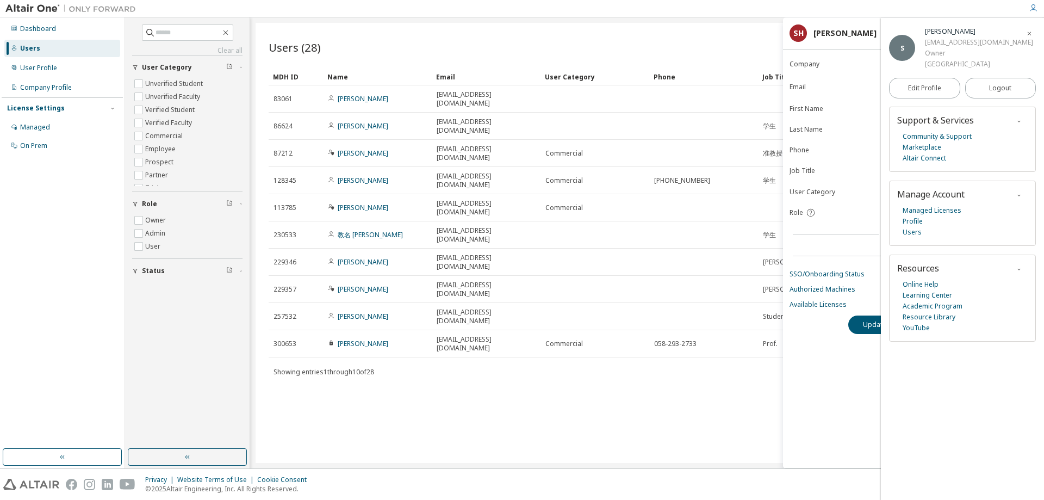
drag, startPoint x: 433, startPoint y: 291, endPoint x: 465, endPoint y: 283, distance: 33.5
click at [443, 283] on div "MDH ID Name Email User Category Phone Job Title Status 83061 Kazuma Inoue v3121…" at bounding box center [647, 224] width 757 height 312
click at [766, 318] on div "Users (28) Import From CSV Export To CSV Add User Clear Load Save Save As Field…" at bounding box center [647, 243] width 783 height 440
drag, startPoint x: 737, startPoint y: 390, endPoint x: 595, endPoint y: 360, distance: 144.6
click at [718, 390] on div "Users (28) Import From CSV Export To CSV Add User Clear Load Save Save As Field…" at bounding box center [647, 243] width 783 height 440
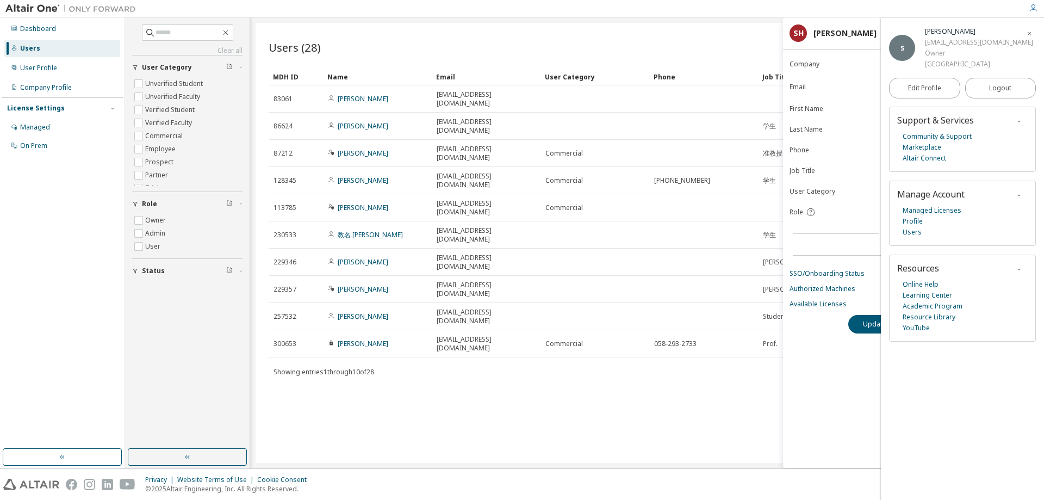
click at [593, 360] on div "Users (28) Import From CSV Export To CSV Add User Clear Load Save Save As Field…" at bounding box center [647, 243] width 783 height 440
click at [390, 64] on div "Users (28) Import From CSV Export To CSV Add User Clear Load Save Save As Field…" at bounding box center [647, 208] width 757 height 344
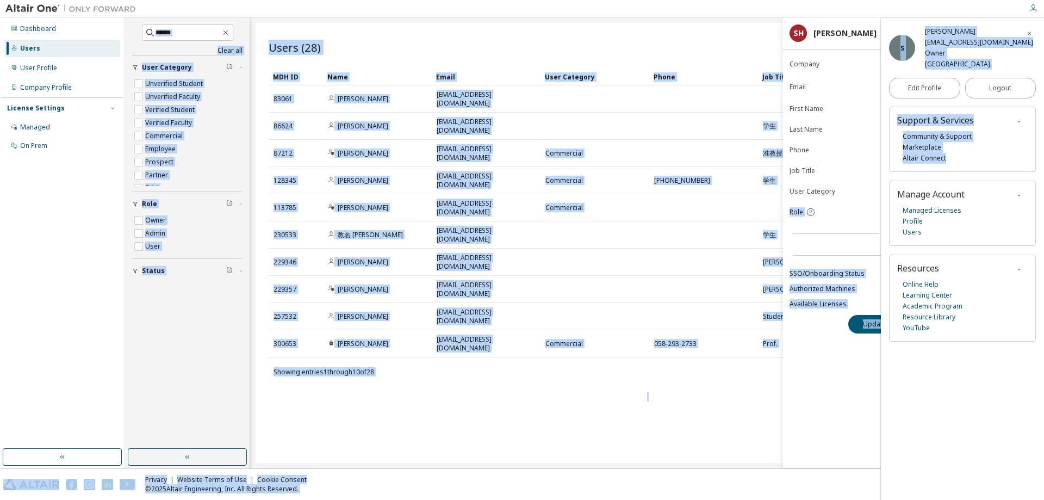
drag, startPoint x: 882, startPoint y: 183, endPoint x: 814, endPoint y: 239, distance: 88.5
click at [869, 189] on body "**********" at bounding box center [522, 250] width 1044 height 500
click at [711, 318] on div "Users (28) Import From CSV Export To CSV Add User Clear Load Save Save As Field…" at bounding box center [647, 243] width 783 height 440
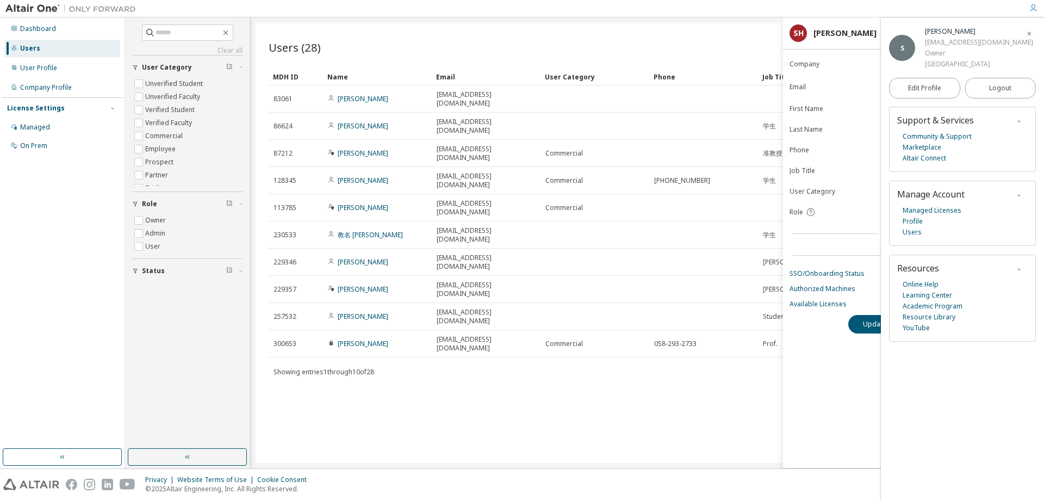
drag, startPoint x: 724, startPoint y: 328, endPoint x: 745, endPoint y: 318, distance: 23.4
click at [710, 334] on div "Users (28) Import From CSV Export To CSV Add User Clear Load Save Save As Field…" at bounding box center [647, 243] width 783 height 440
click at [1030, 33] on icon "button" at bounding box center [1029, 33] width 7 height 7
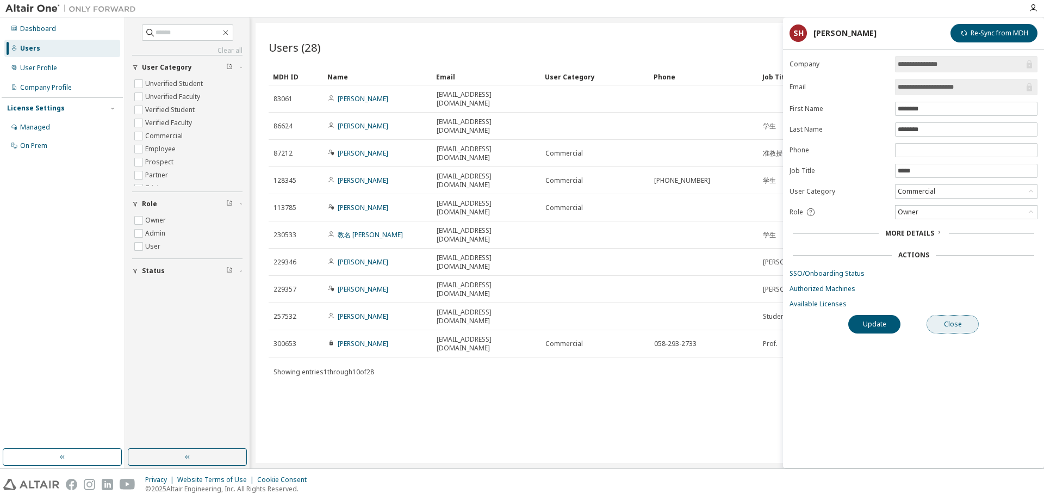
click at [956, 322] on button "Close" at bounding box center [953, 324] width 52 height 18
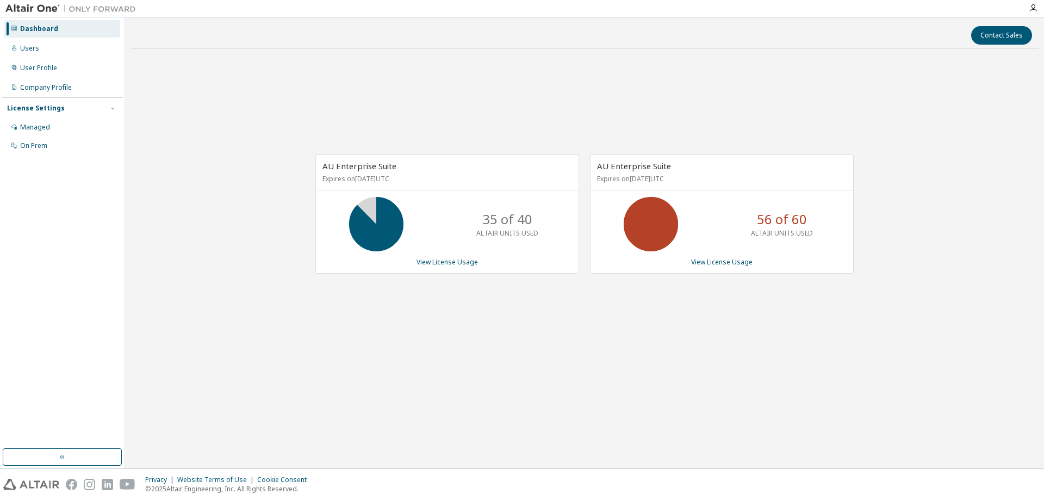
drag, startPoint x: 387, startPoint y: 270, endPoint x: 330, endPoint y: 268, distance: 56.6
click at [370, 270] on div "AU Enterprise Suite Expires on November 29, 2025 UTC 35 of 40 ALTAIR UNITS USED…" at bounding box center [447, 213] width 264 height 119
click at [724, 263] on link "View License Usage" at bounding box center [721, 261] width 61 height 9
click at [1033, 9] on icon "button" at bounding box center [1033, 8] width 9 height 9
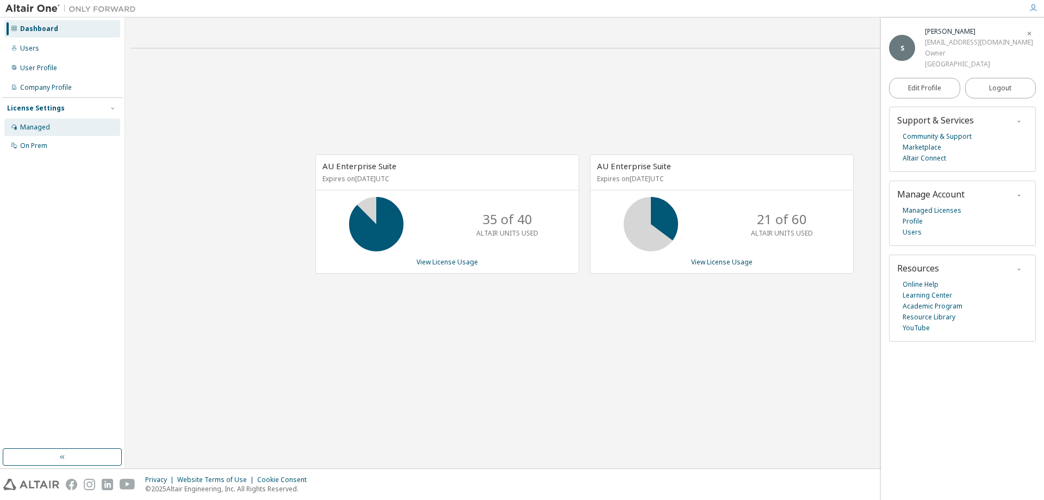
click at [52, 124] on div "Managed" at bounding box center [62, 127] width 116 height 17
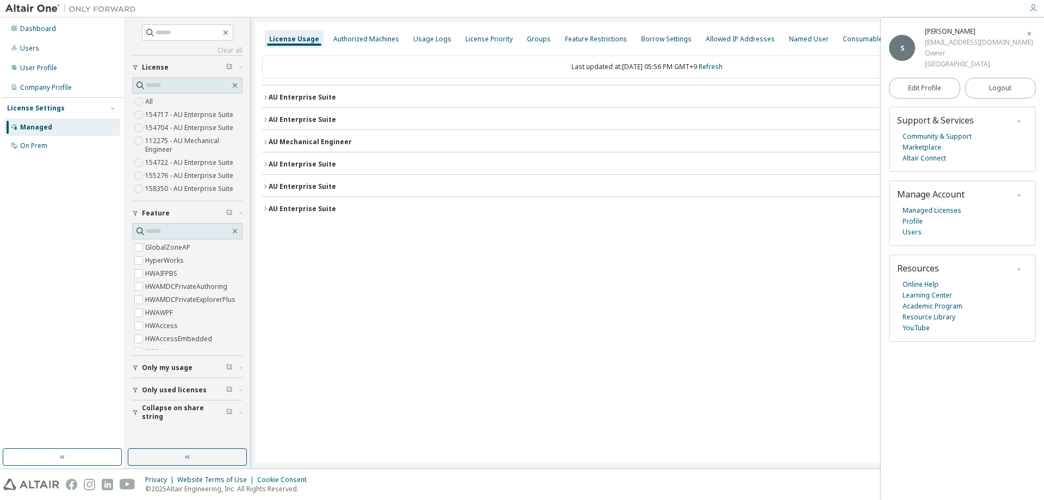
click at [264, 91] on button "AU Enterprise Suite License ID: 154717" at bounding box center [647, 97] width 770 height 24
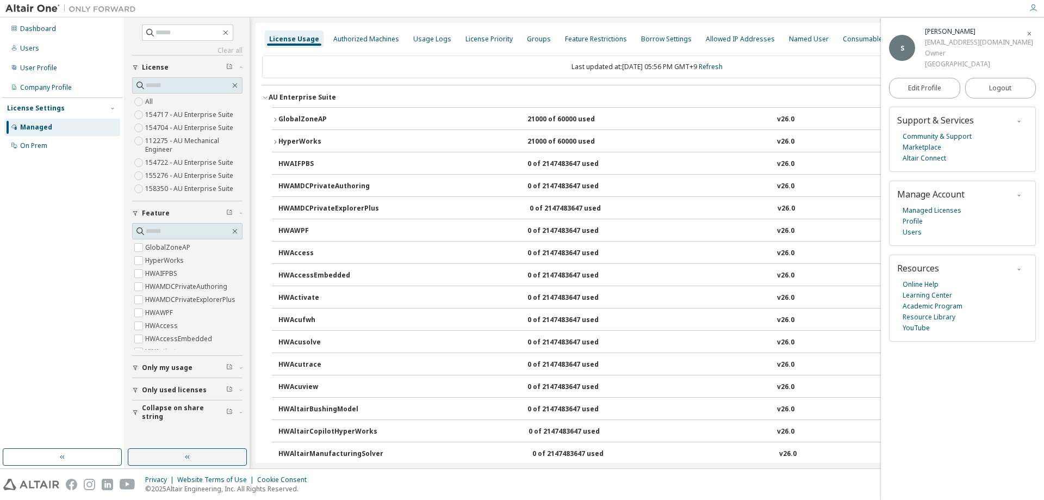
click at [264, 94] on icon "button" at bounding box center [265, 97] width 7 height 7
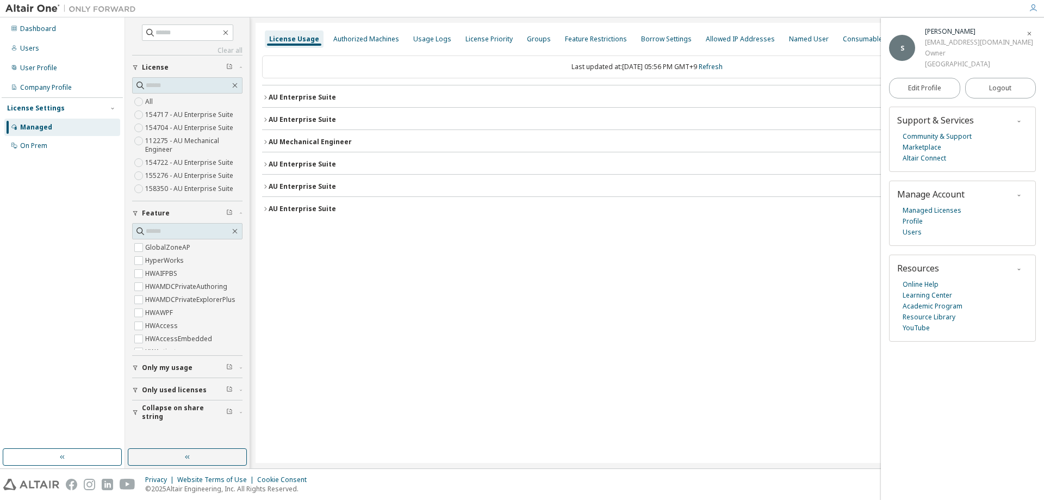
click at [264, 94] on icon "button" at bounding box center [265, 97] width 7 height 7
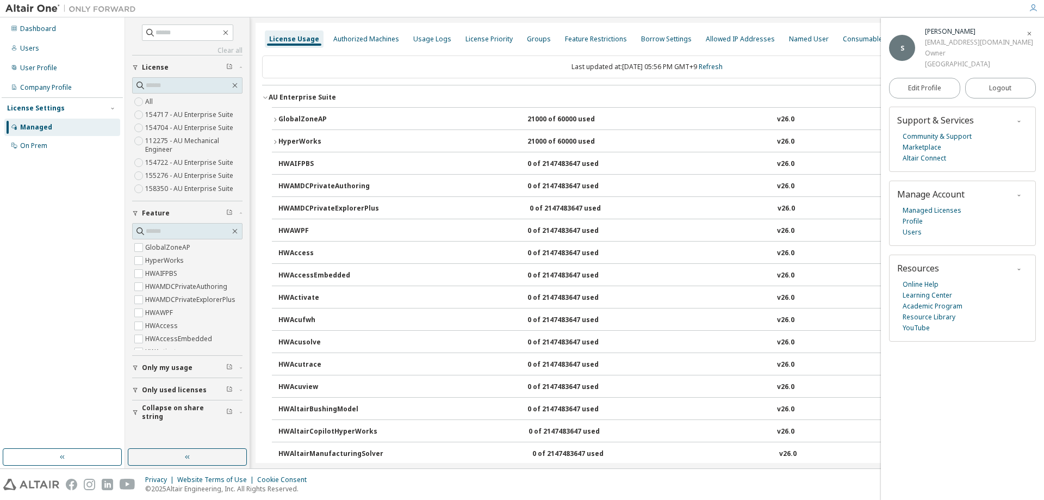
click at [264, 97] on icon "button" at bounding box center [265, 97] width 7 height 7
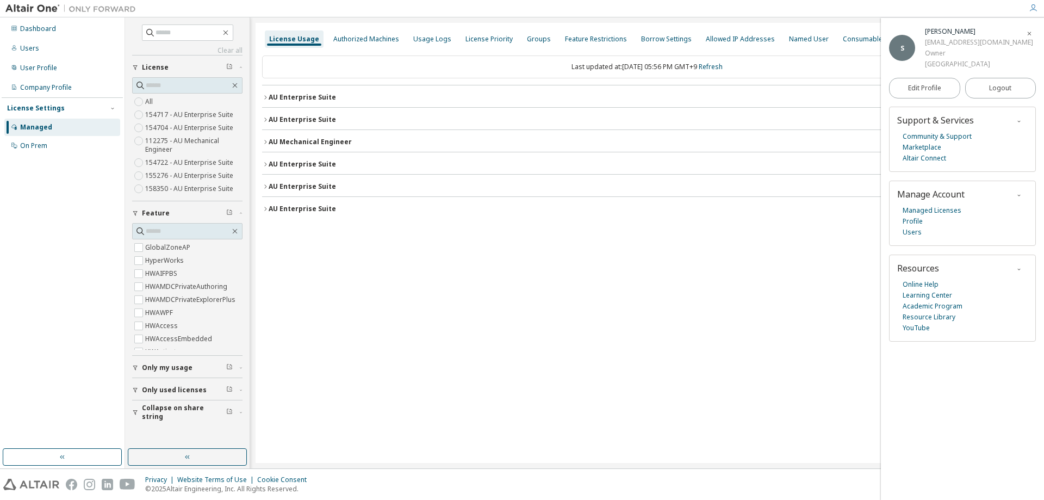
click at [269, 122] on div "AU Enterprise Suite" at bounding box center [302, 119] width 67 height 9
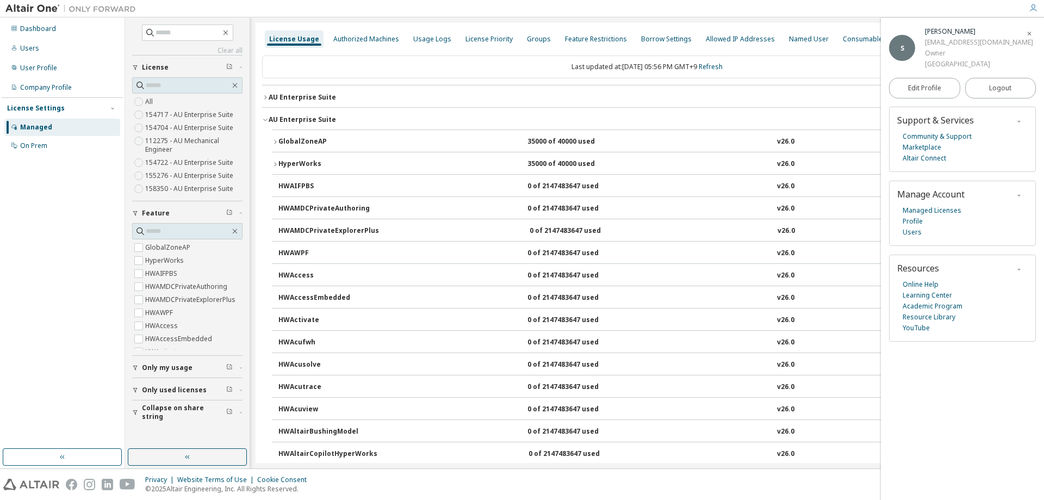
click at [269, 122] on div "AU Enterprise Suite" at bounding box center [302, 119] width 67 height 9
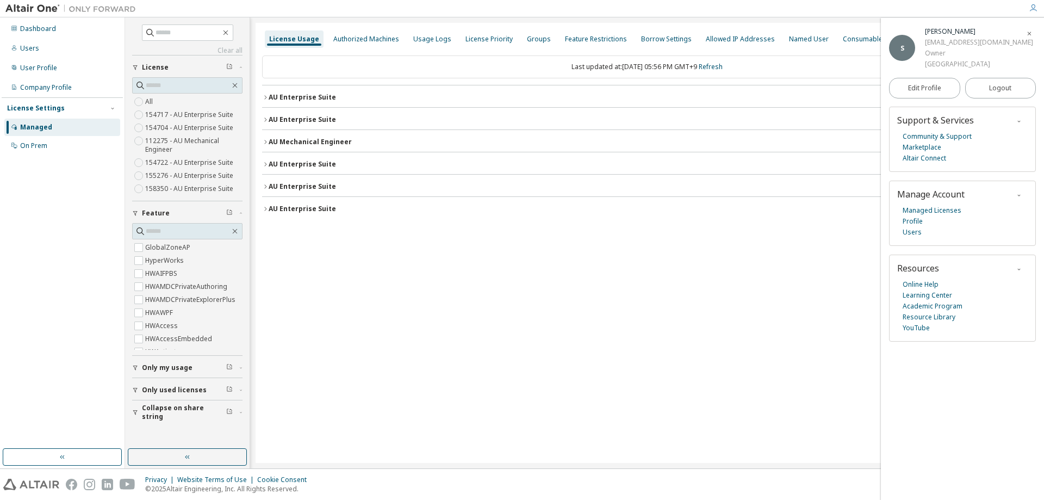
click at [312, 100] on div "AU Enterprise Suite" at bounding box center [302, 97] width 67 height 9
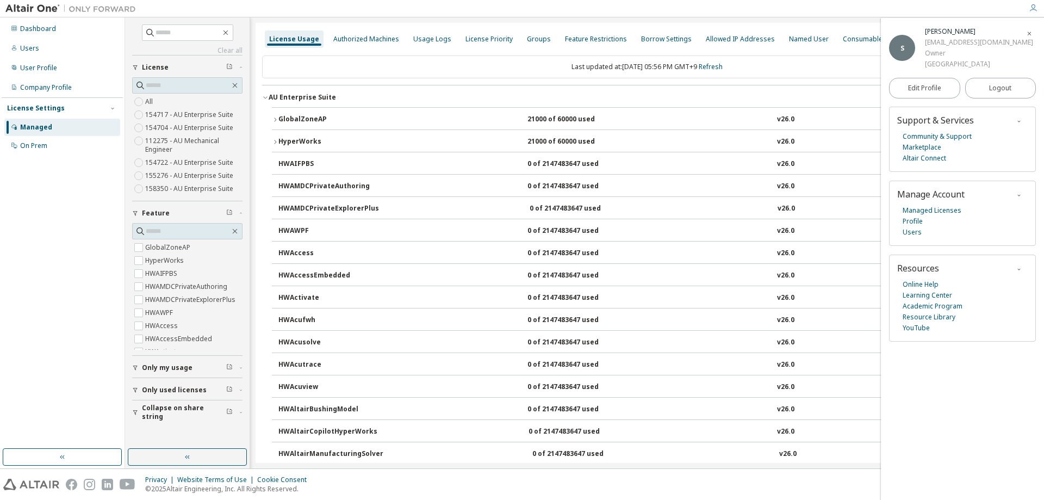
click at [312, 100] on div "AU Enterprise Suite" at bounding box center [302, 97] width 67 height 9
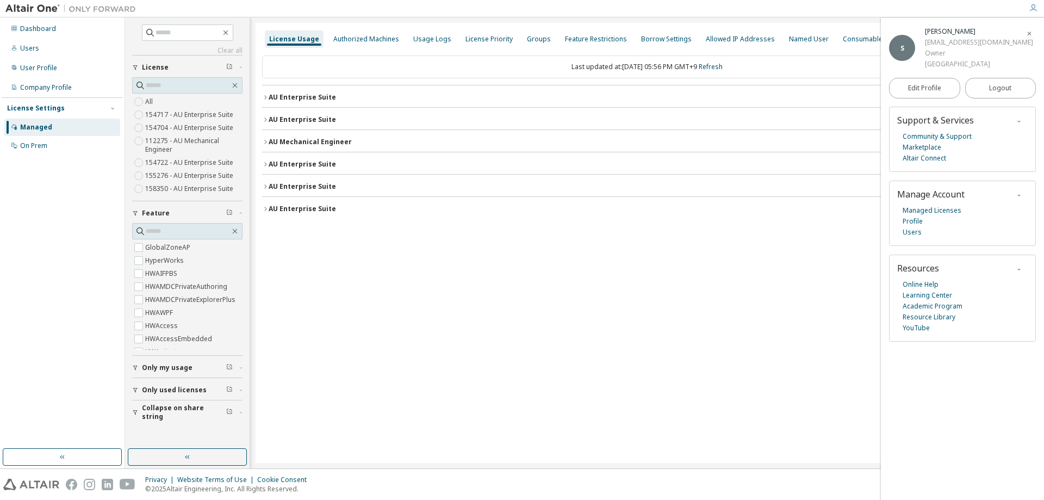
click at [312, 100] on div "AU Enterprise Suite" at bounding box center [302, 97] width 67 height 9
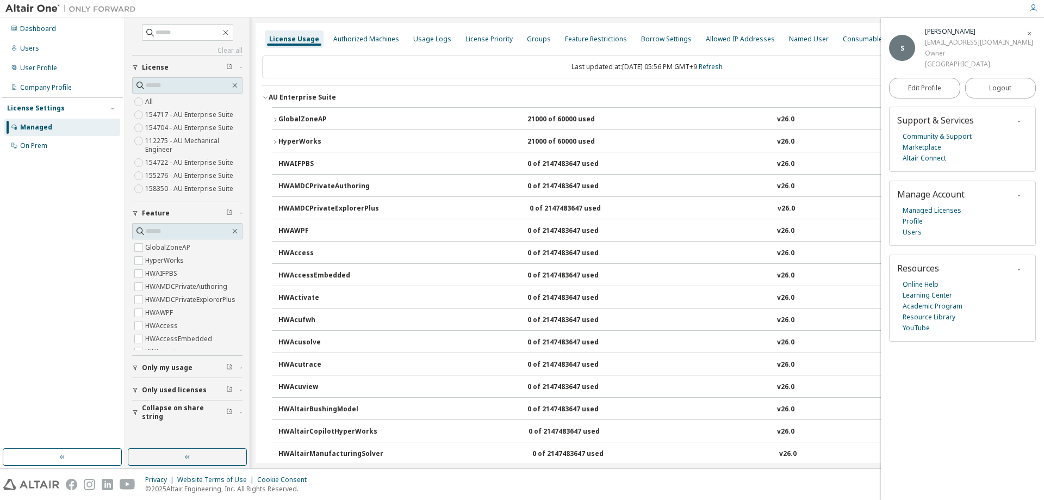
click at [290, 95] on div "AU Enterprise Suite" at bounding box center [302, 97] width 67 height 9
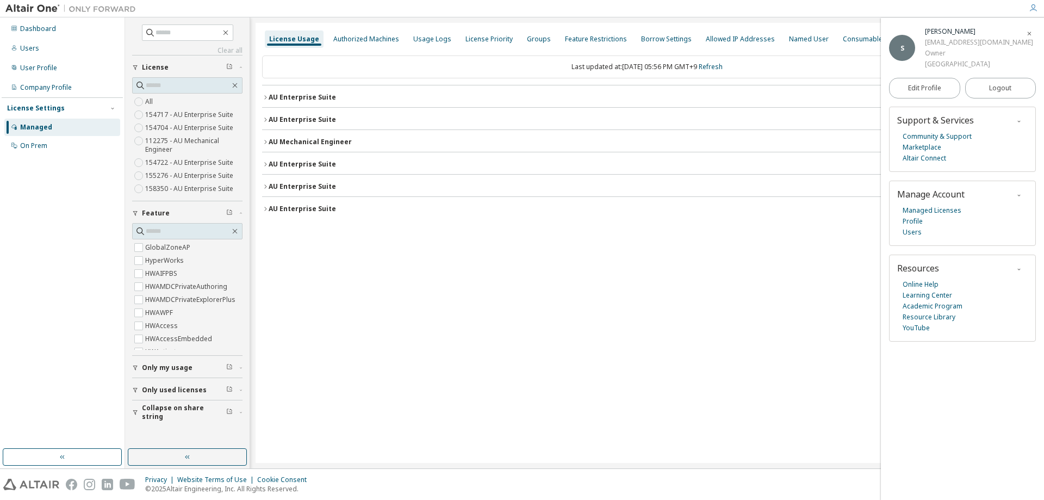
click at [309, 121] on div "AU Enterprise Suite" at bounding box center [302, 119] width 67 height 9
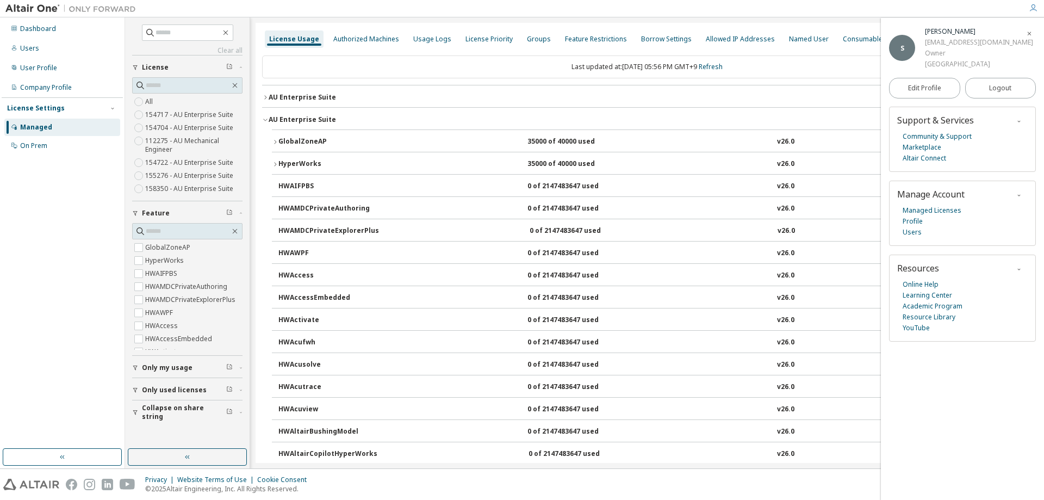
click at [291, 121] on div "AU Enterprise Suite" at bounding box center [302, 119] width 67 height 9
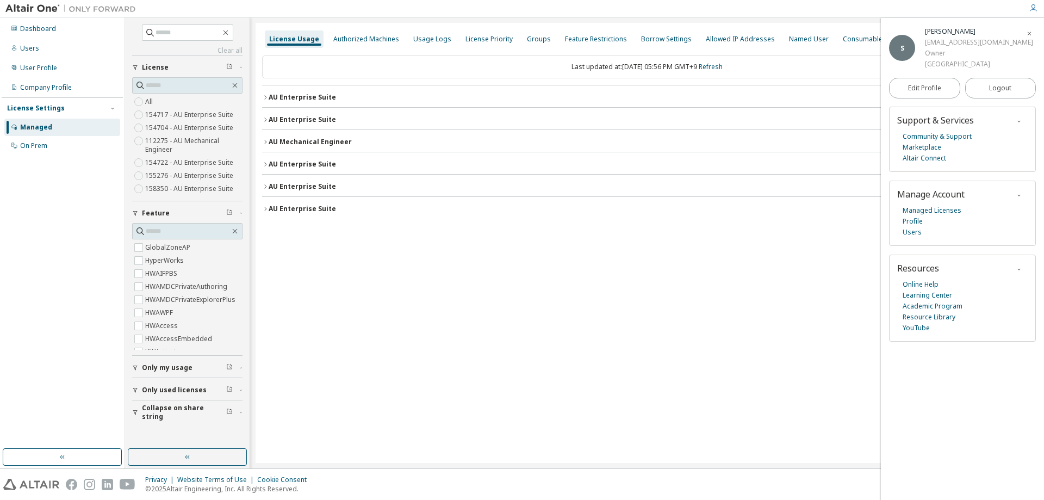
click at [306, 142] on div "AU Mechanical Engineer" at bounding box center [310, 142] width 83 height 9
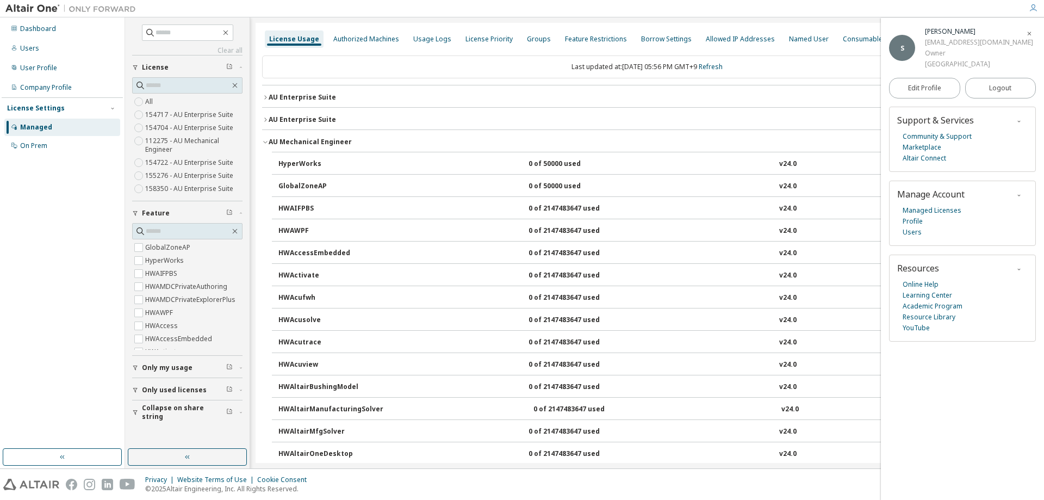
click at [297, 141] on div "AU Mechanical Engineer" at bounding box center [310, 142] width 83 height 9
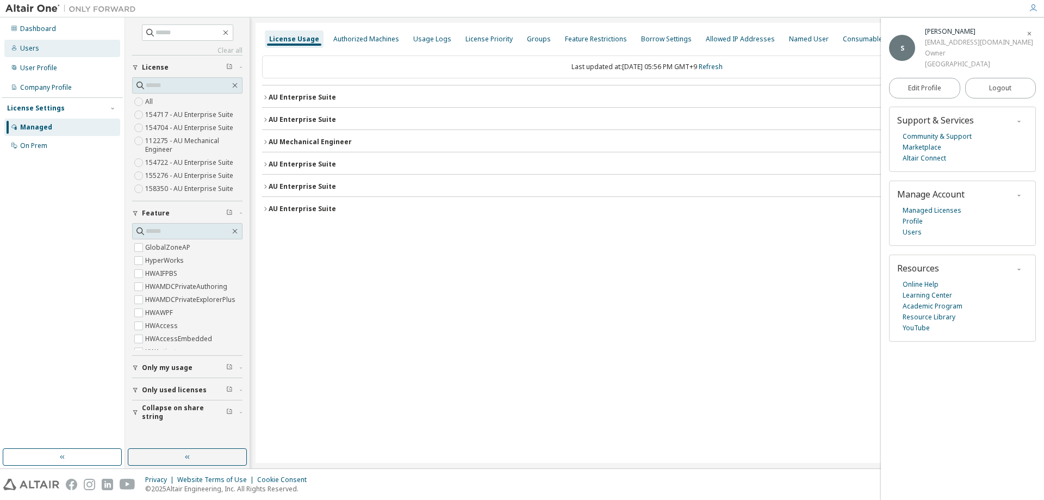
click at [46, 45] on div "Users" at bounding box center [62, 48] width 116 height 17
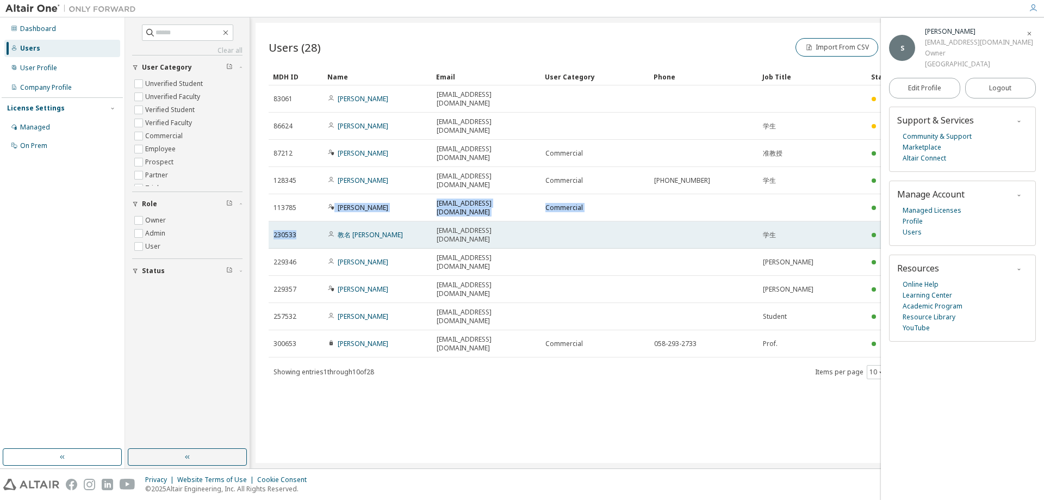
click at [319, 204] on tbody "83061 Kazuma Inoue v3121007@edu.gifu-u.ac.jp Pending 86624 元啓 鈴木 v3121018@edu.g…" at bounding box center [647, 221] width 757 height 272
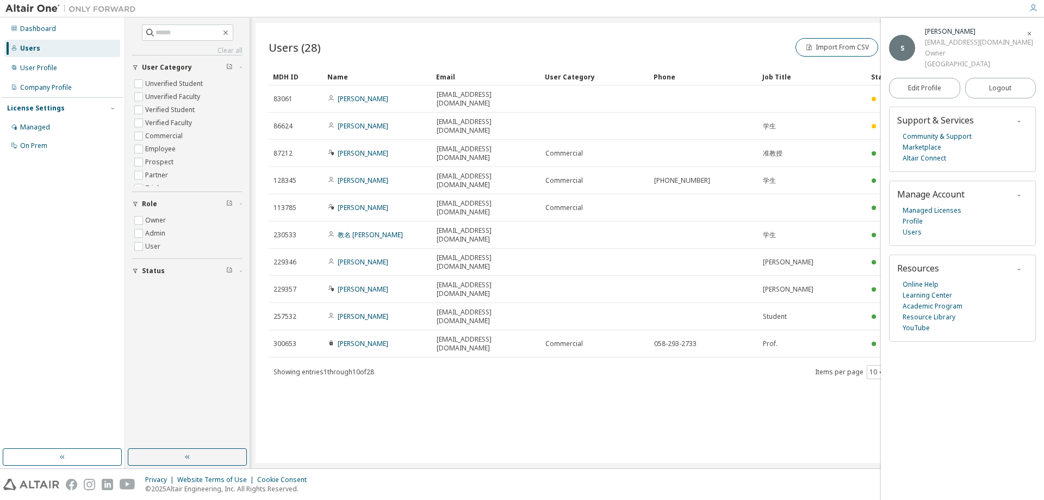
click at [356, 44] on div "Users (28) Import From CSV Export To CSV Add User" at bounding box center [647, 47] width 757 height 23
drag, startPoint x: 882, startPoint y: 206, endPoint x: 882, endPoint y: 247, distance: 40.8
click at [882, 237] on div "S Shintaro Hisatake hisatake@gifu-u.ac.jp Owner Gifu University Edit Profile Lo…" at bounding box center [962, 259] width 163 height 482
click at [265, 323] on div "Users (28) Import From CSV Export To CSV Add User Clear Load Save Save As Field…" at bounding box center [647, 243] width 783 height 440
click at [356, 384] on div "Users (28) Import From CSV Export To CSV Add User Clear Load Save Save As Field…" at bounding box center [647, 243] width 783 height 440
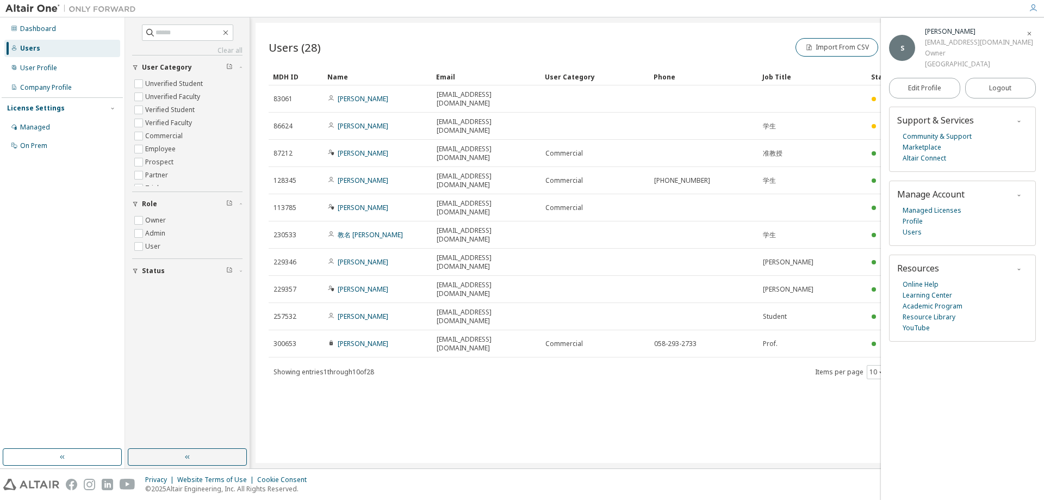
click at [348, 345] on div "Users (28) Import From CSV Export To CSV Add User Clear Load Save Save As Field…" at bounding box center [647, 243] width 783 height 440
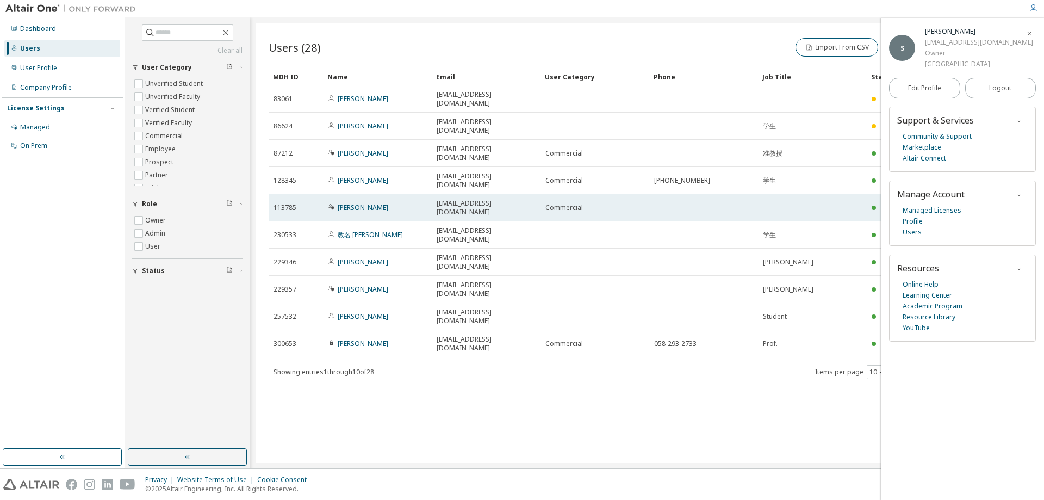
click at [333, 203] on icon at bounding box center [331, 206] width 7 height 7
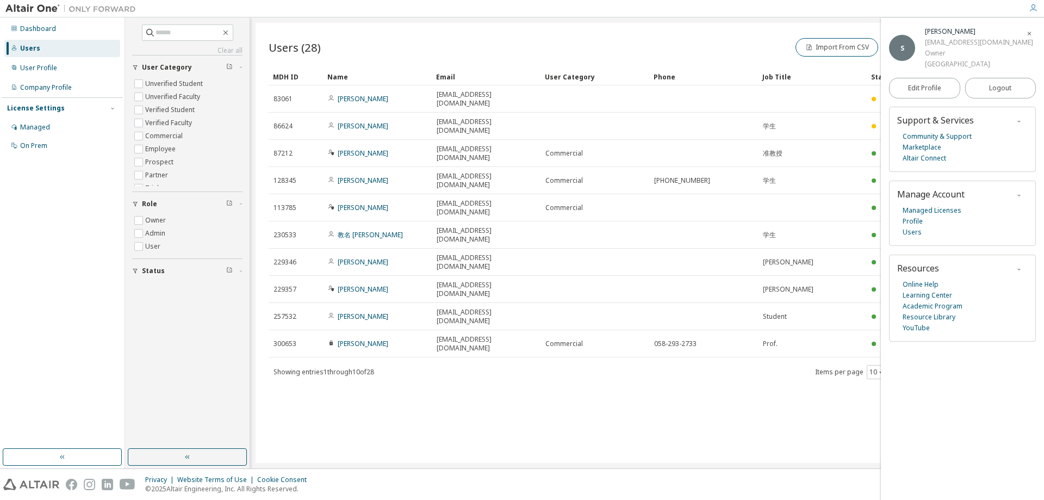
drag, startPoint x: 324, startPoint y: 275, endPoint x: 408, endPoint y: 359, distance: 118.8
click at [408, 359] on div "Users (28) Import From CSV Export To CSV Add User Clear Load Save Save As Field…" at bounding box center [647, 243] width 783 height 440
drag, startPoint x: 782, startPoint y: 320, endPoint x: 722, endPoint y: 326, distance: 60.2
click at [722, 326] on div "Users (28) Import From CSV Export To CSV Add User Clear Load Save Save As Field…" at bounding box center [647, 243] width 783 height 440
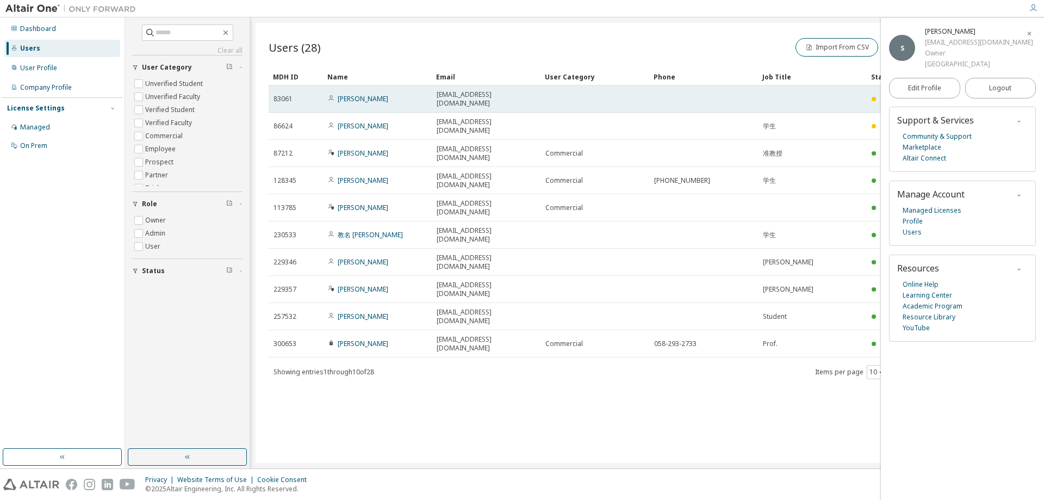
drag, startPoint x: 668, startPoint y: 45, endPoint x: 573, endPoint y: 98, distance: 108.8
click at [573, 98] on div "Users (28) Import From CSV Export To CSV Add User Clear Load Save Save As Field…" at bounding box center [647, 208] width 757 height 344
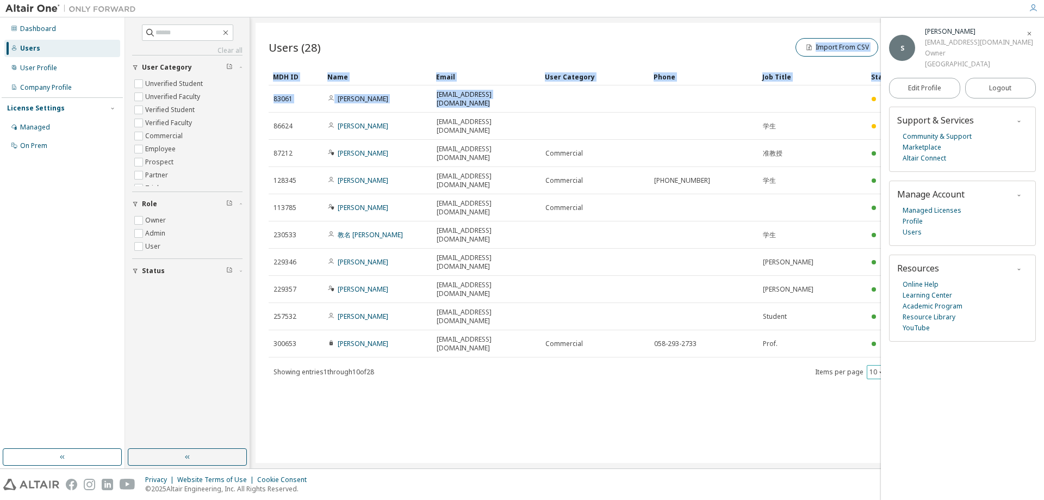
click at [872, 368] on button "10" at bounding box center [876, 372] width 15 height 9
click at [891, 360] on div "100" at bounding box center [910, 360] width 87 height 13
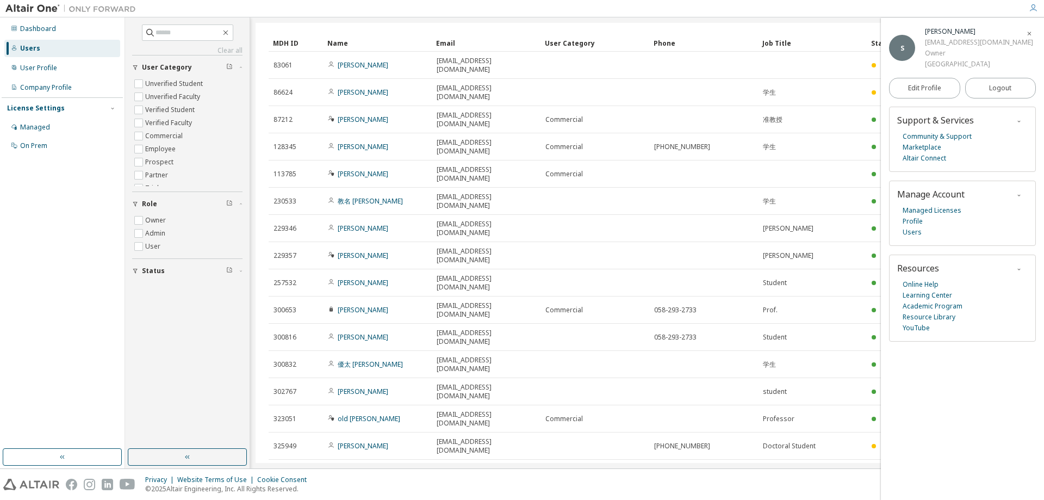
scroll to position [15, 0]
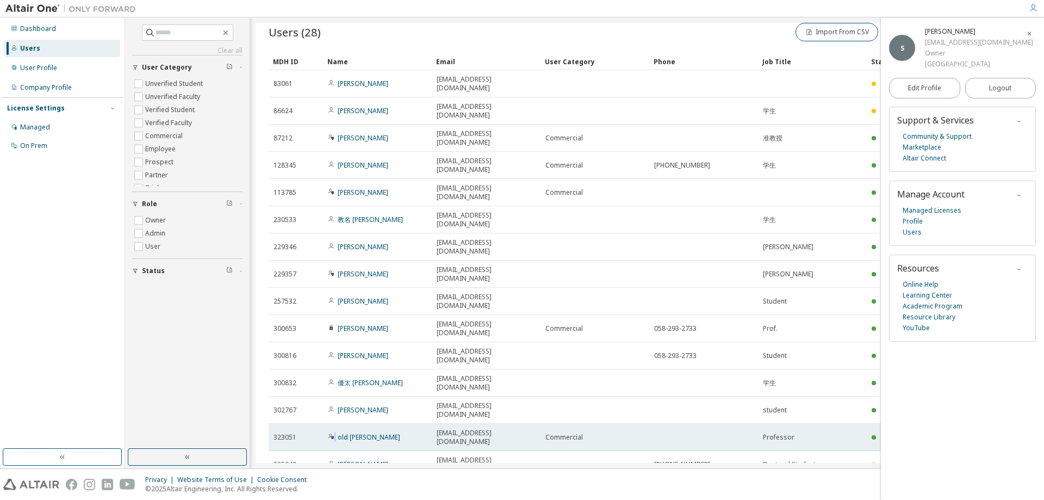
click at [336, 433] on span "old Nobusuke Kobayashi" at bounding box center [364, 437] width 72 height 9
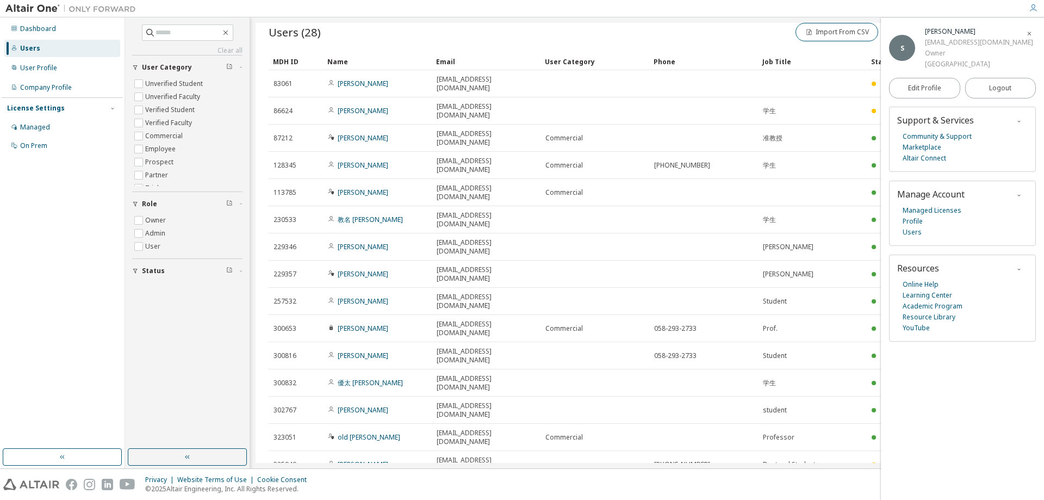
click at [322, 464] on div "Clear all Status Role Owner Admin User User Category Unverified Student Unverif…" at bounding box center [584, 242] width 919 height 451
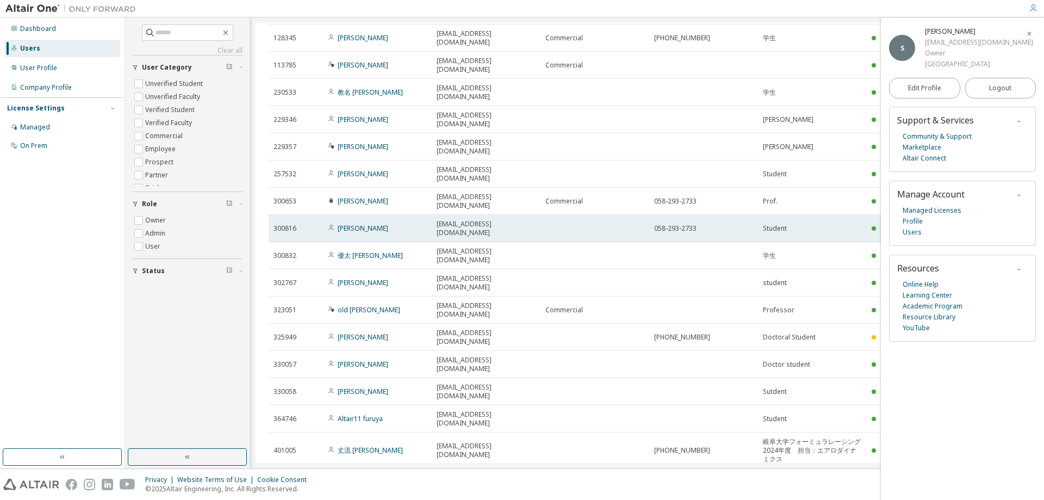
scroll to position [269, 0]
